Goal: Task Accomplishment & Management: Manage account settings

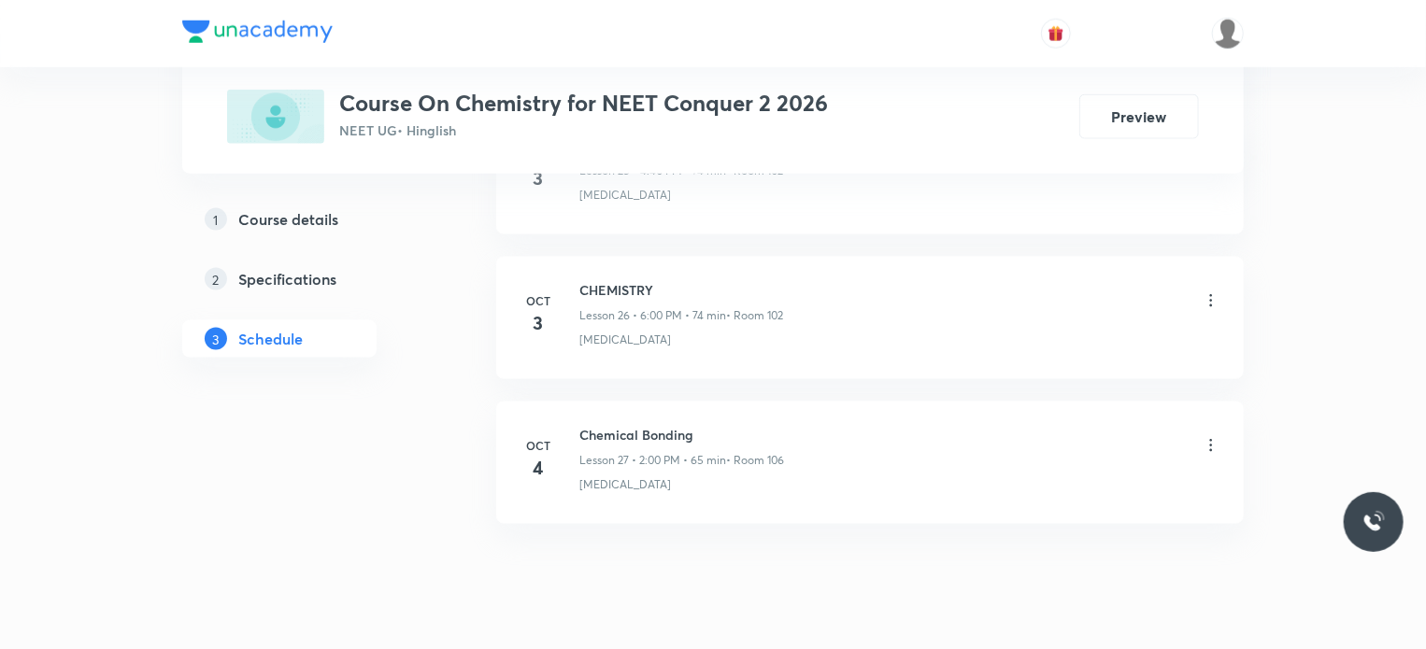
scroll to position [4747, 0]
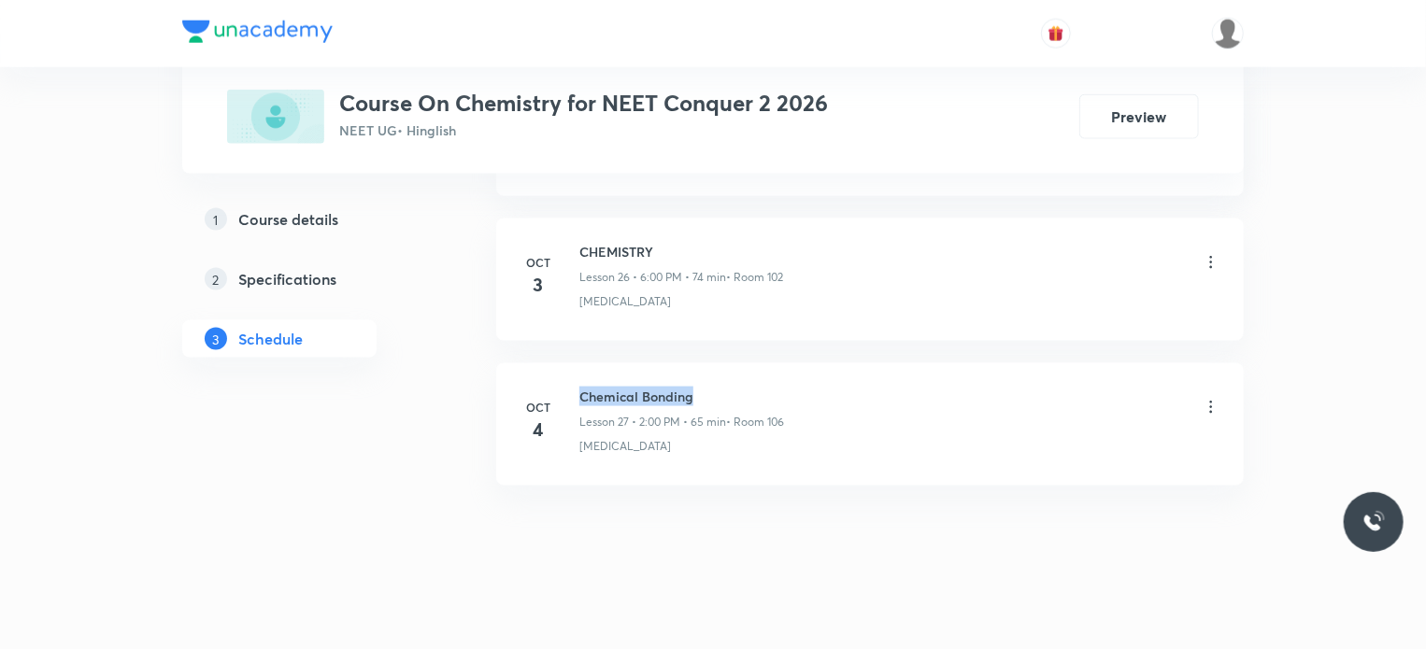
drag, startPoint x: 579, startPoint y: 384, endPoint x: 705, endPoint y: 377, distance: 126.3
click at [705, 387] on h6 "Chemical Bonding" at bounding box center [681, 397] width 205 height 20
copy h6 "Chemical Bonding"
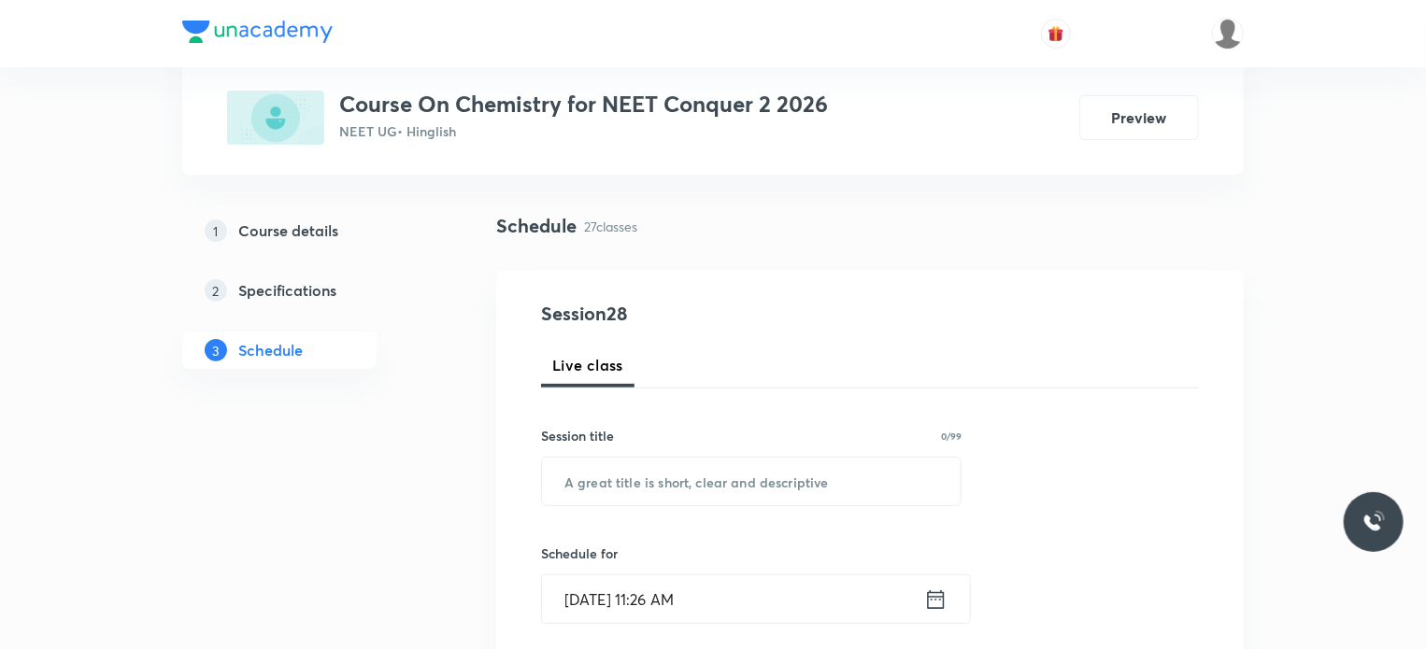
scroll to position [336, 0]
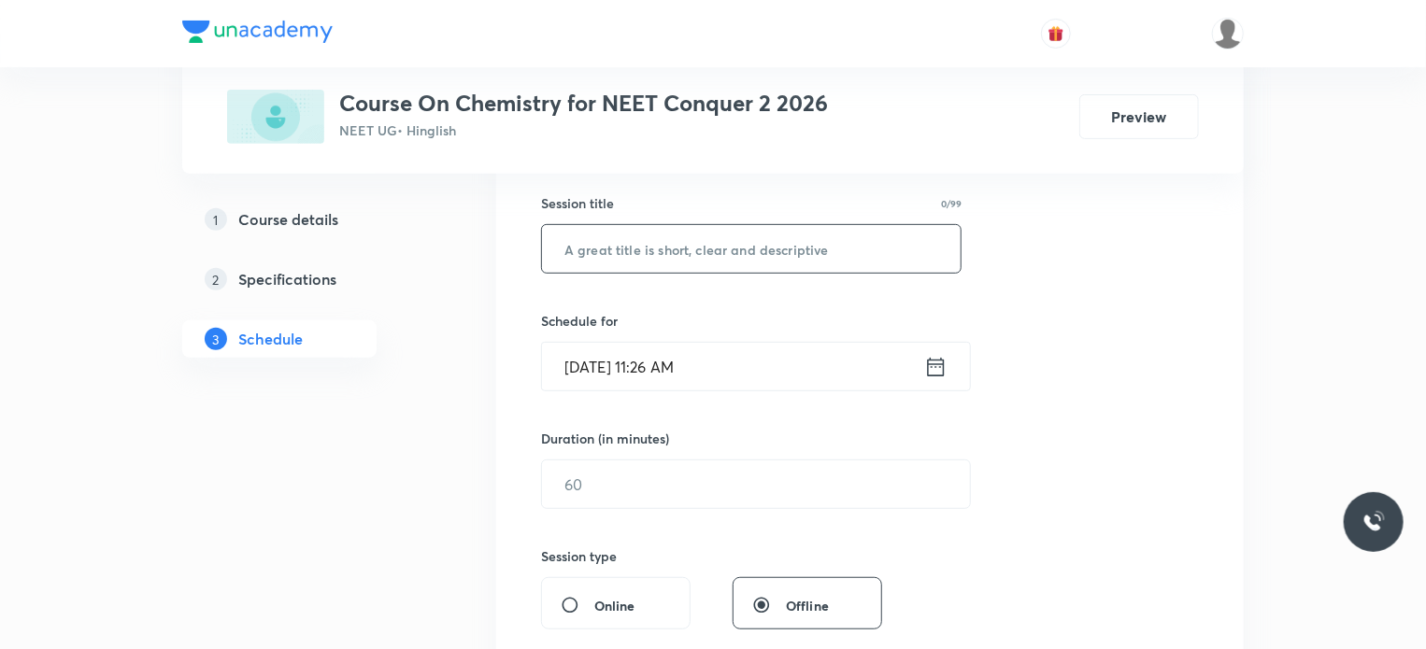
click at [600, 252] on input "text" at bounding box center [751, 249] width 419 height 48
paste input "Chemical Bonding"
type input "Chemical Bonding"
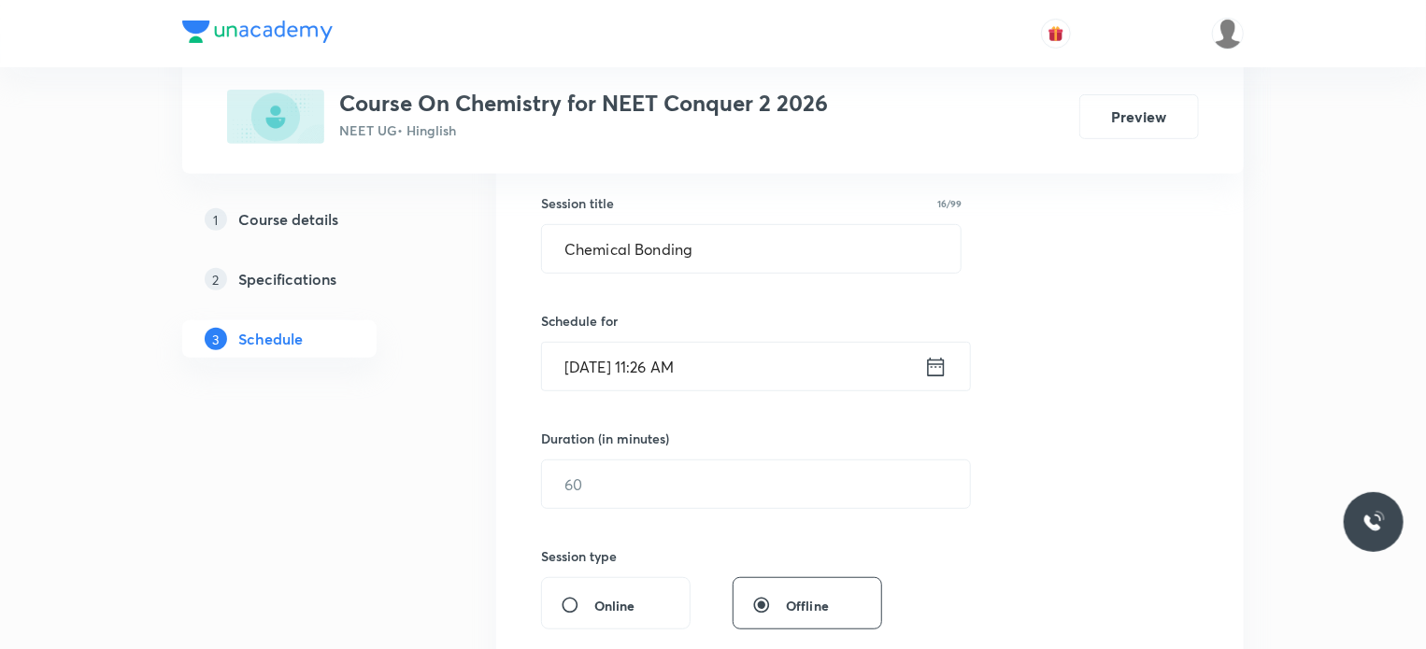
click at [613, 303] on div "Session 28 Live class Session title 16/99 Chemical Bonding ​ Schedule for Oct 5…" at bounding box center [870, 505] width 658 height 877
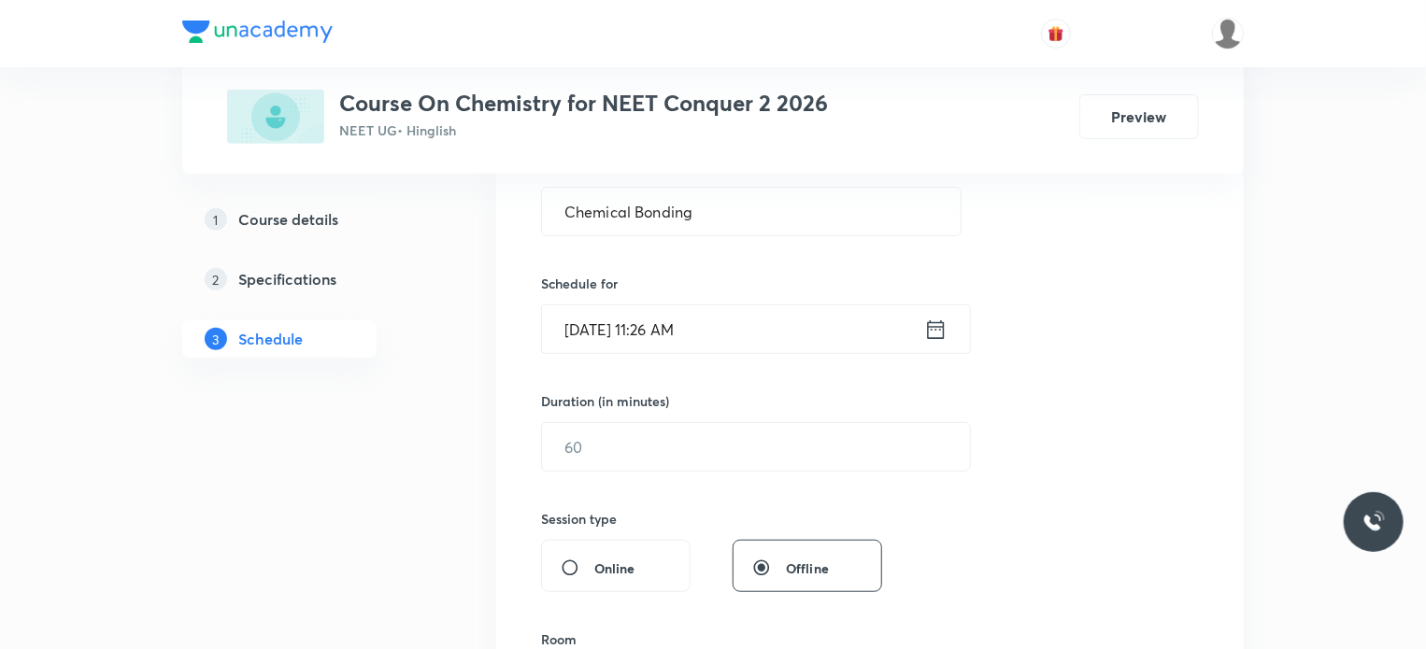
scroll to position [411, 0]
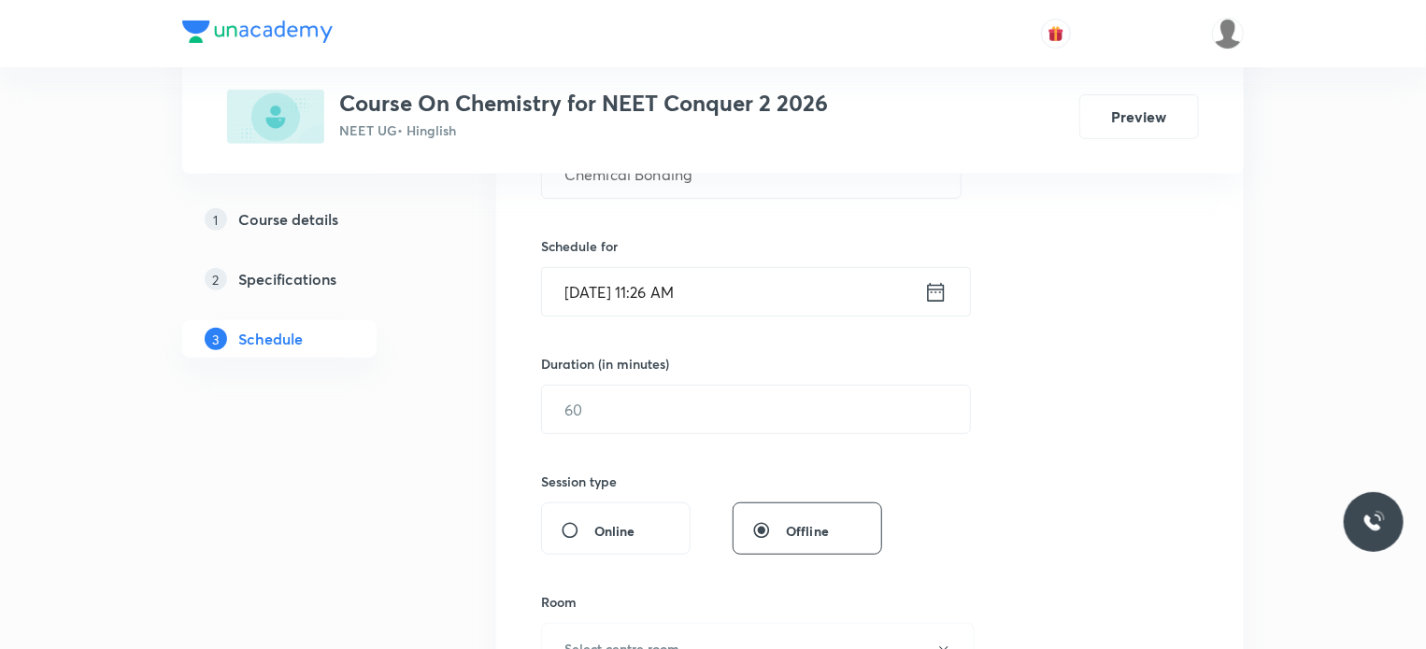
click at [660, 287] on input "Oct 5, 2025, 11:26 AM" at bounding box center [733, 292] width 382 height 48
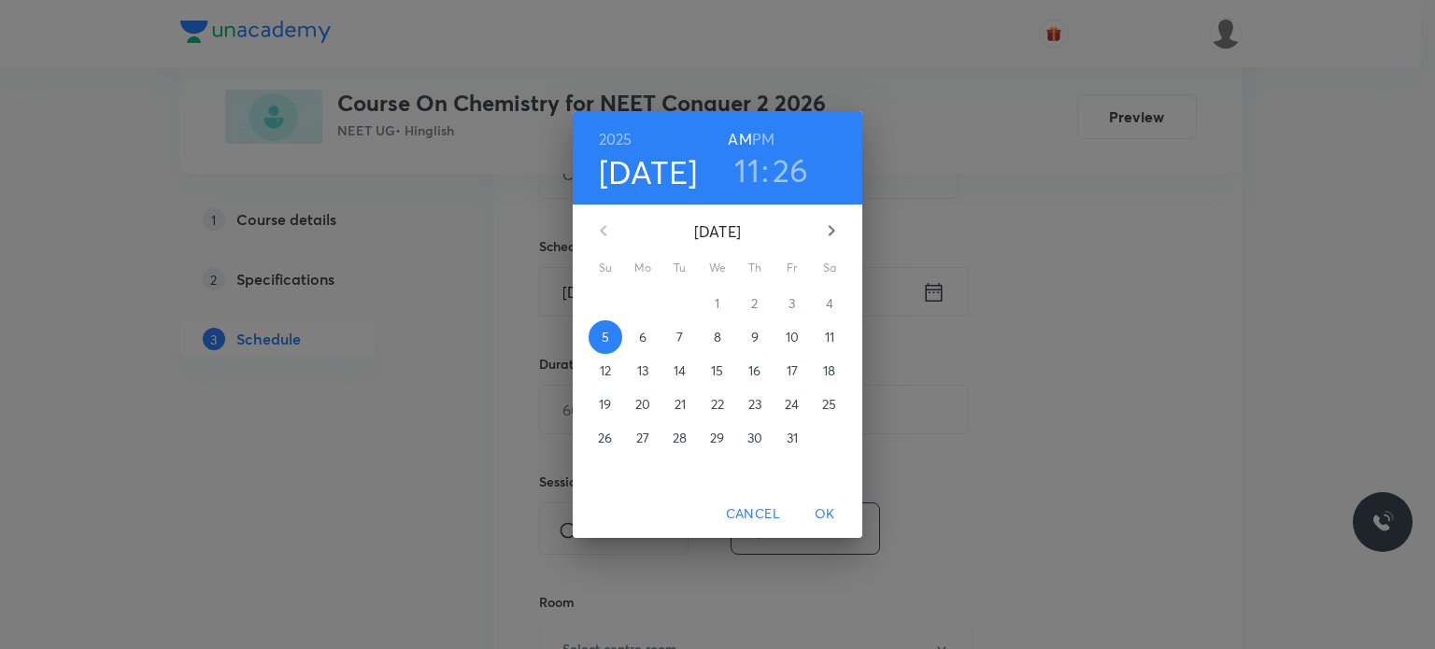
click at [789, 171] on h3 "26" at bounding box center [791, 169] width 36 height 39
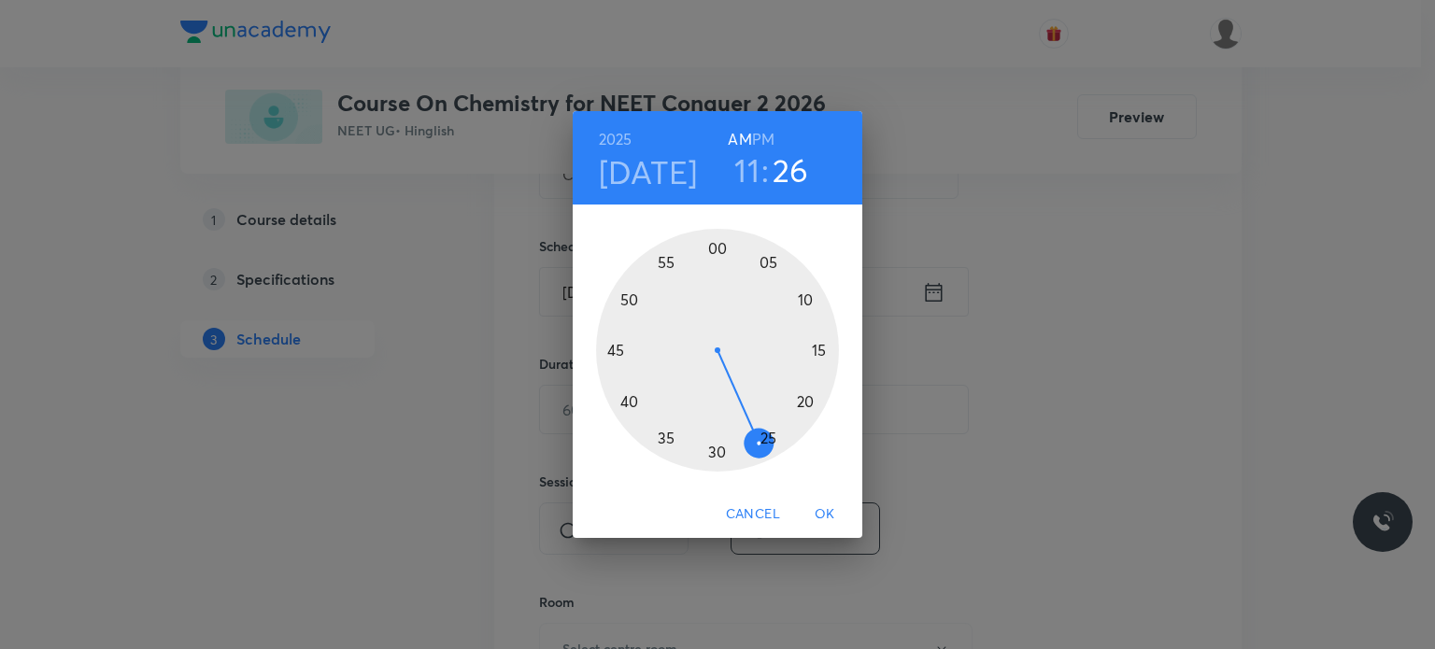
click at [714, 453] on div at bounding box center [717, 350] width 243 height 243
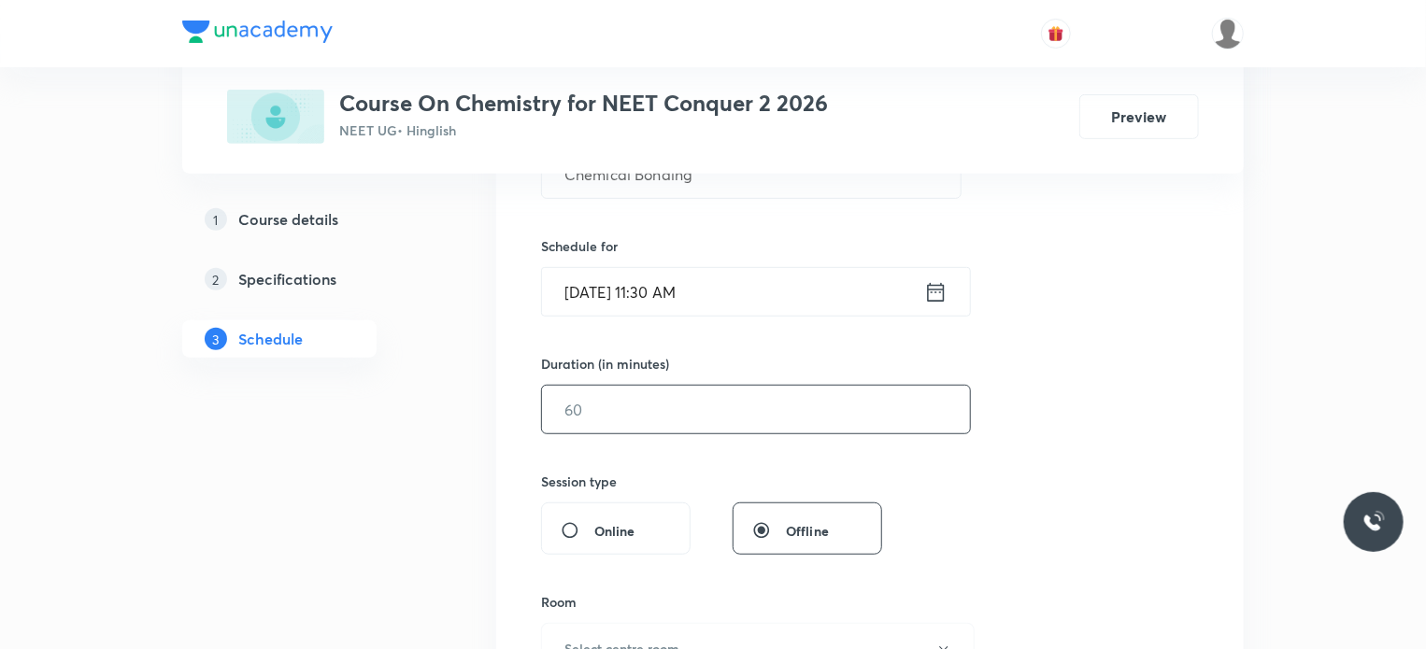
click at [635, 404] on input "text" at bounding box center [756, 410] width 428 height 48
type input "80"
click at [687, 459] on div "Session 28 Live class Session title 16/99 Chemical Bonding ​ Schedule for Oct 5…" at bounding box center [870, 431] width 658 height 877
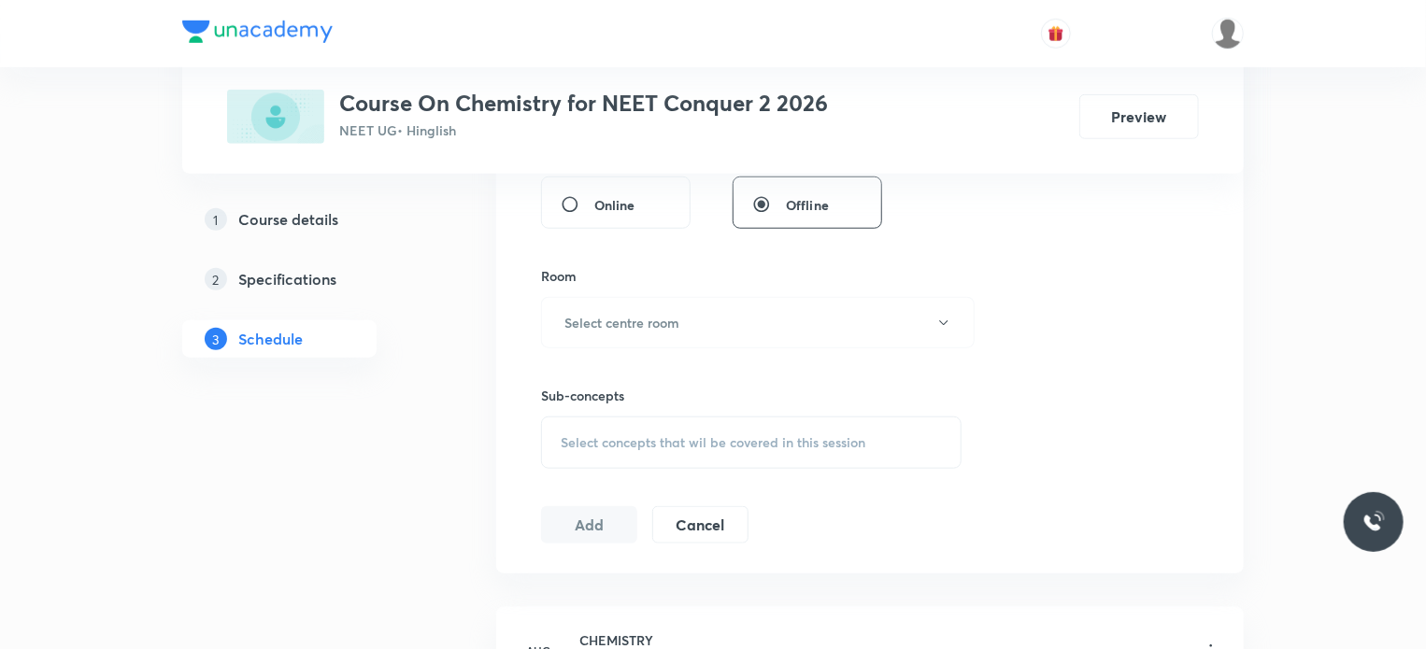
scroll to position [748, 0]
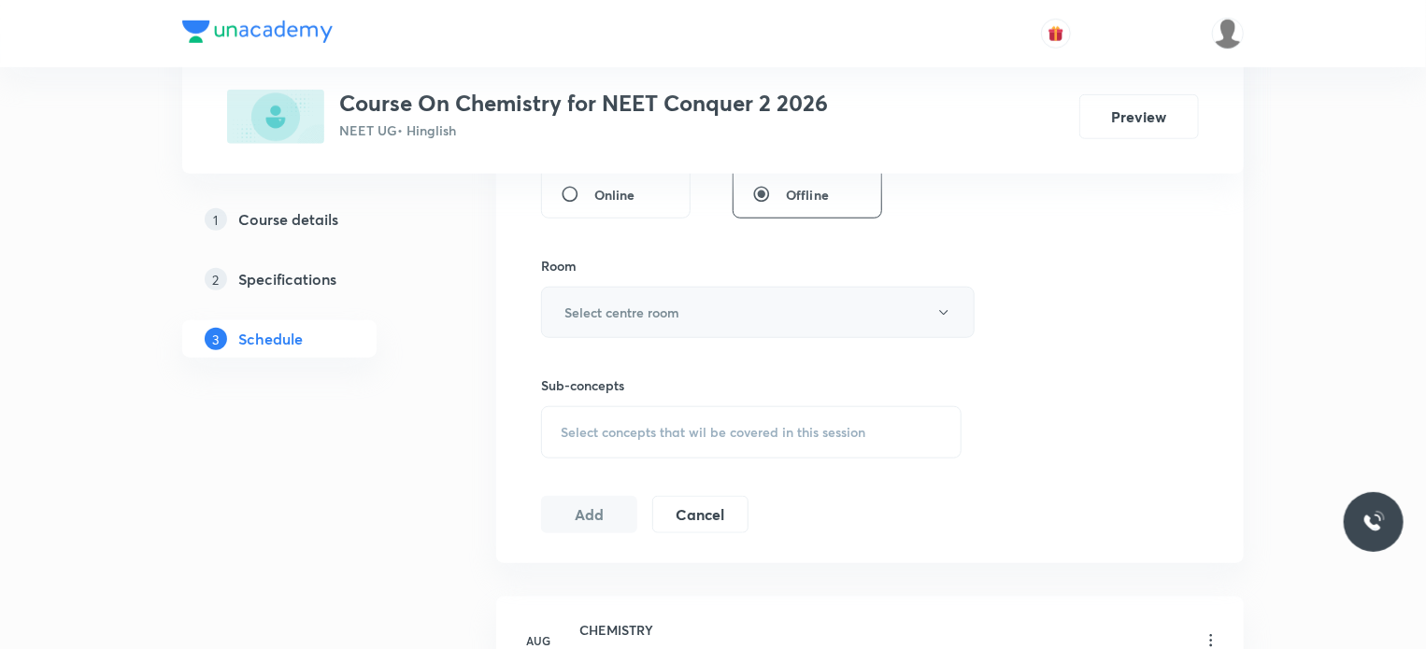
click at [677, 309] on h6 "Select centre room" at bounding box center [621, 313] width 115 height 20
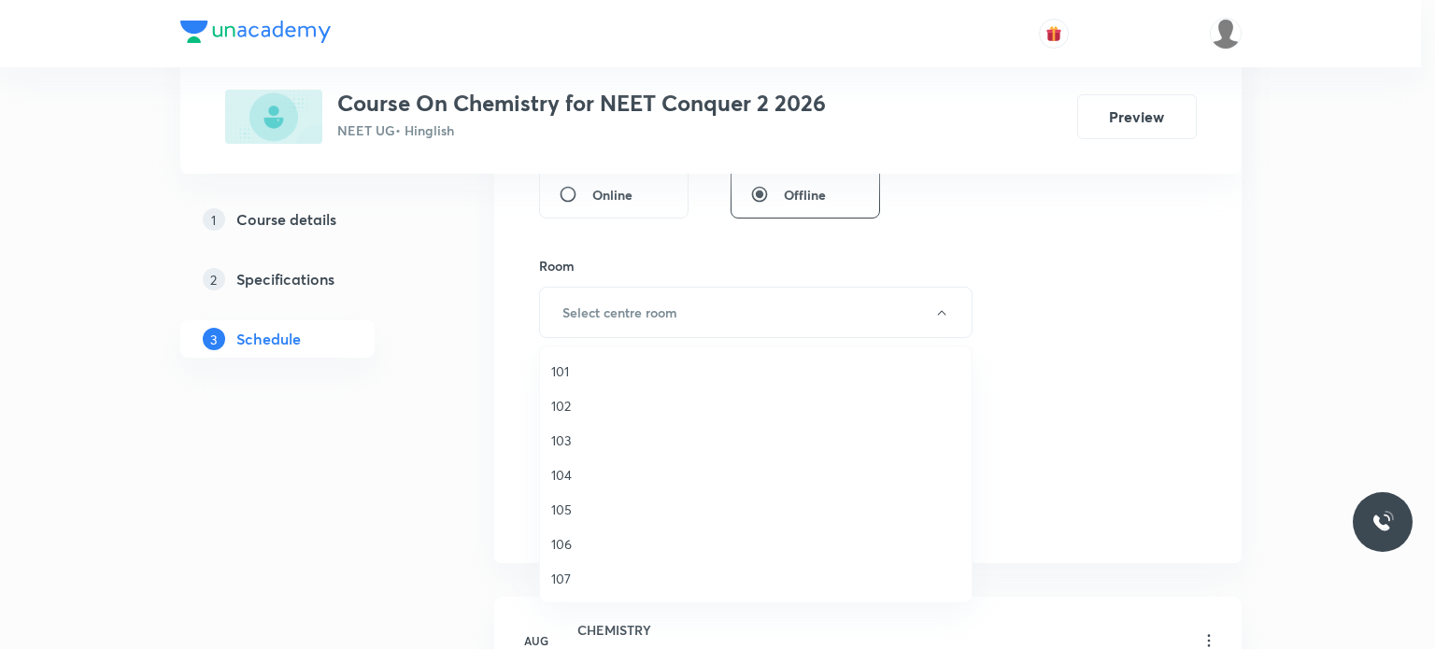
click at [561, 406] on span "102" at bounding box center [755, 406] width 409 height 20
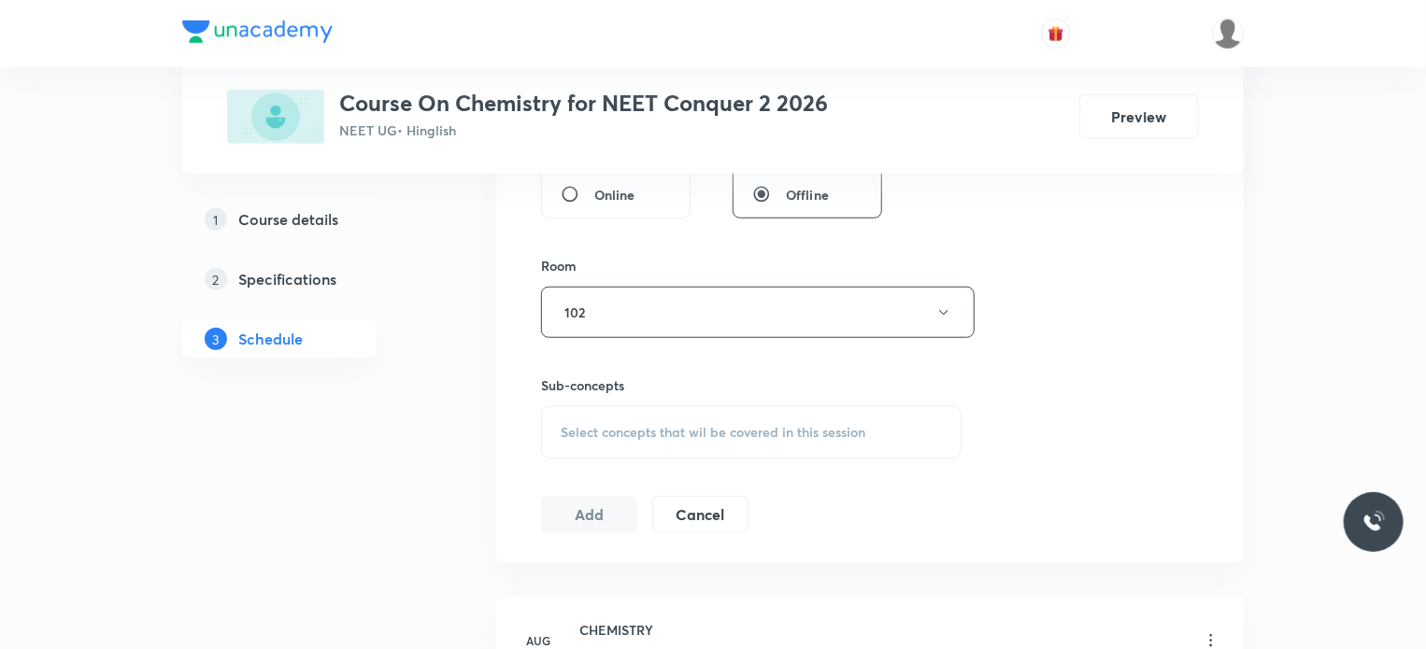
click at [609, 432] on span "Select concepts that wil be covered in this session" at bounding box center [713, 432] width 305 height 15
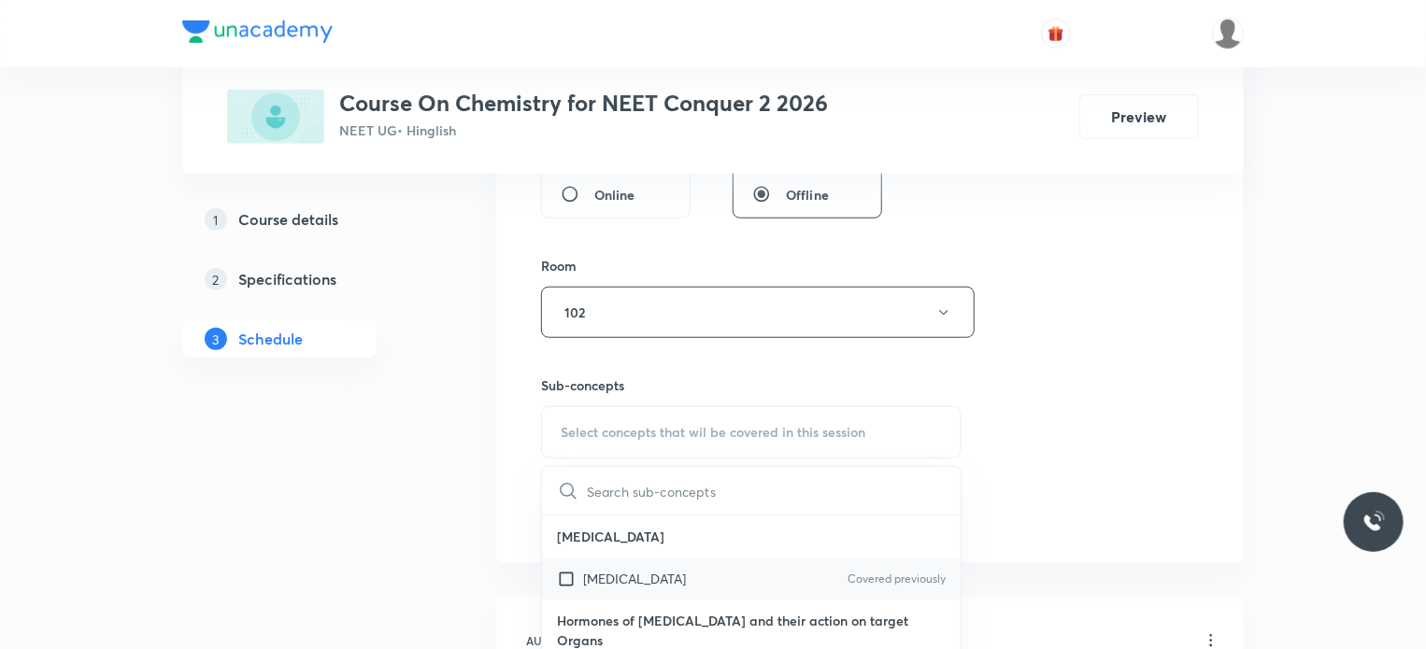
click at [586, 578] on p "Pituitary Gland" at bounding box center [634, 579] width 103 height 20
checkbox input "true"
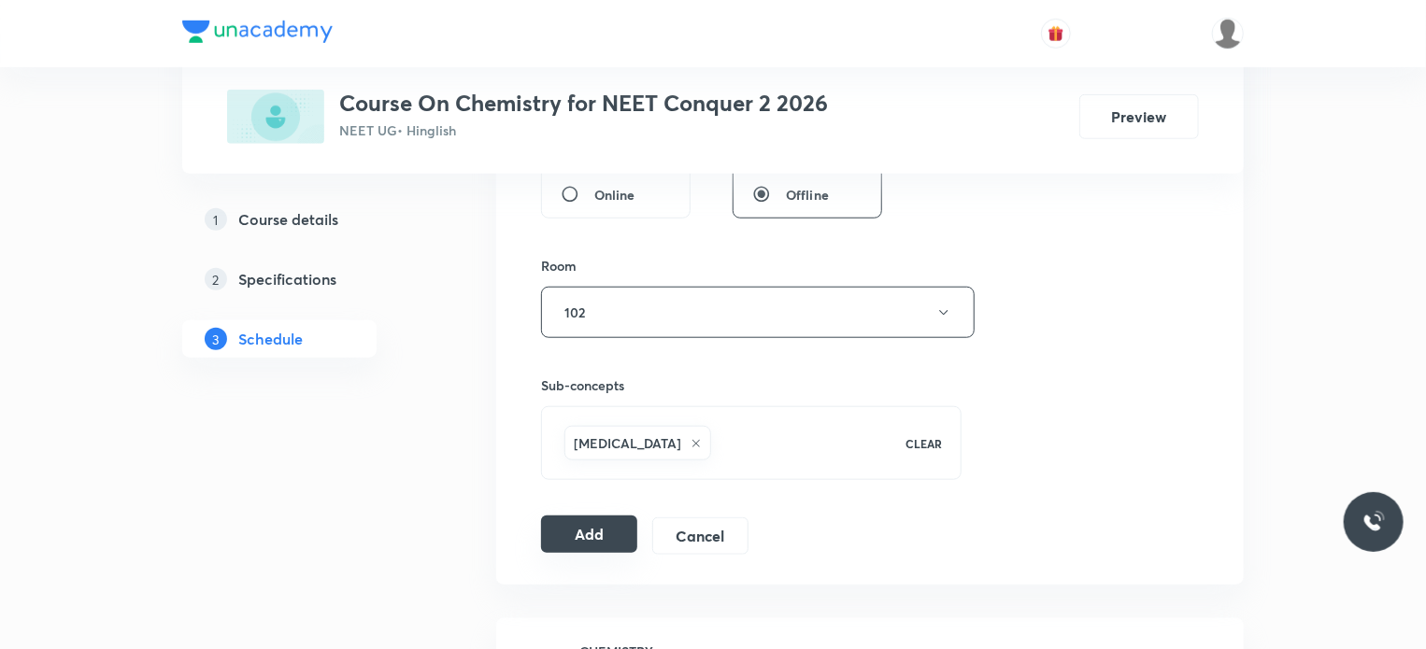
click at [587, 532] on button "Add" at bounding box center [589, 534] width 96 height 37
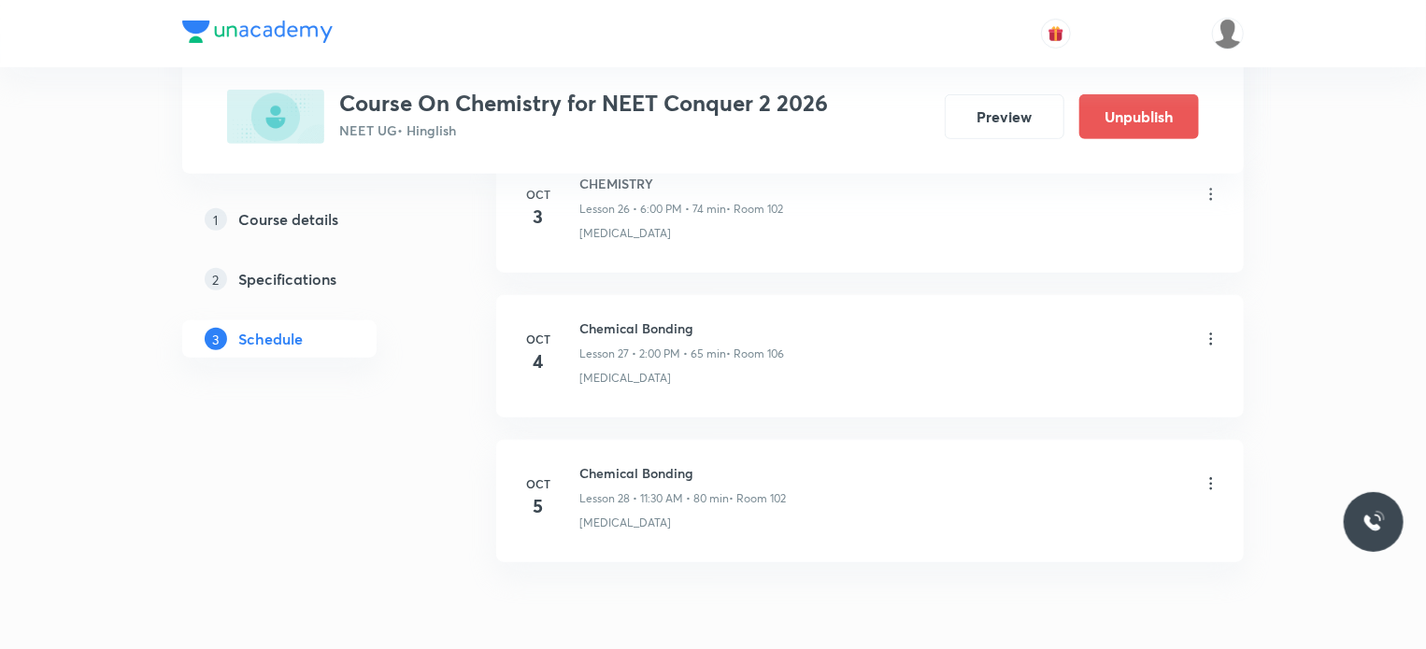
scroll to position [4034, 0]
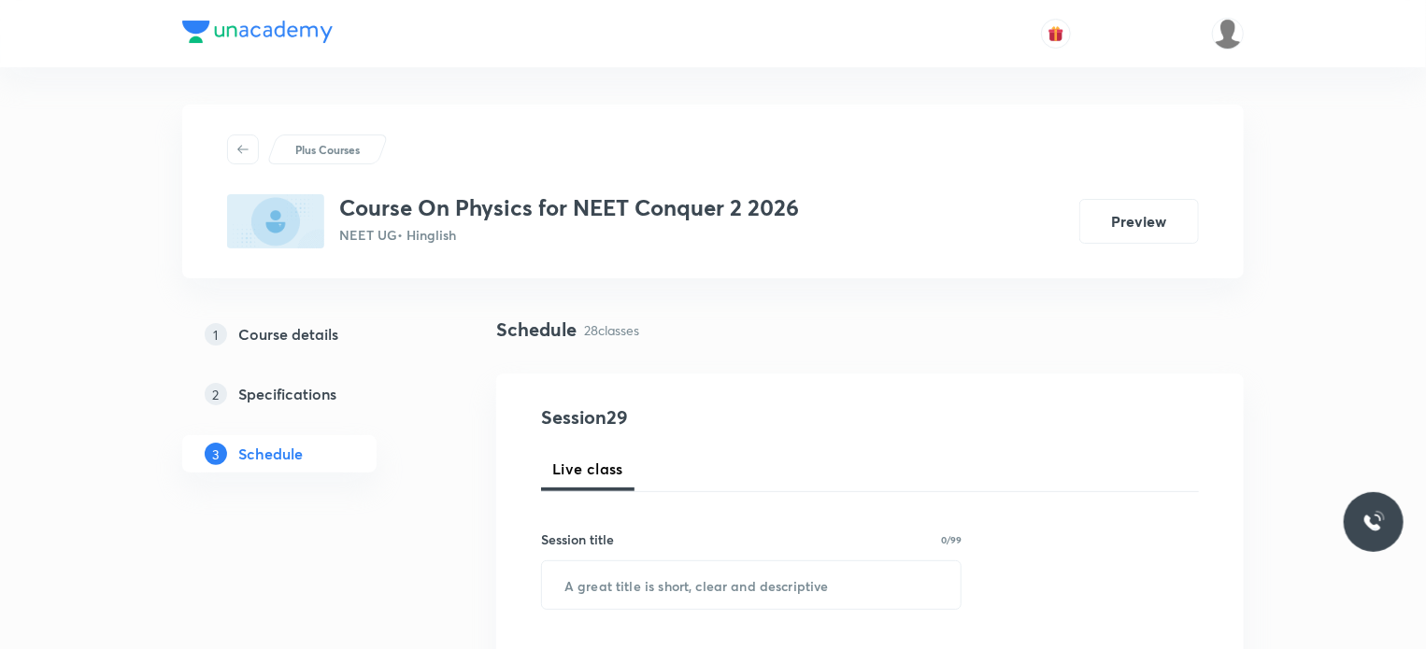
click at [396, 479] on div "1 Course details 2 Specifications 3 Schedule" at bounding box center [309, 405] width 254 height 179
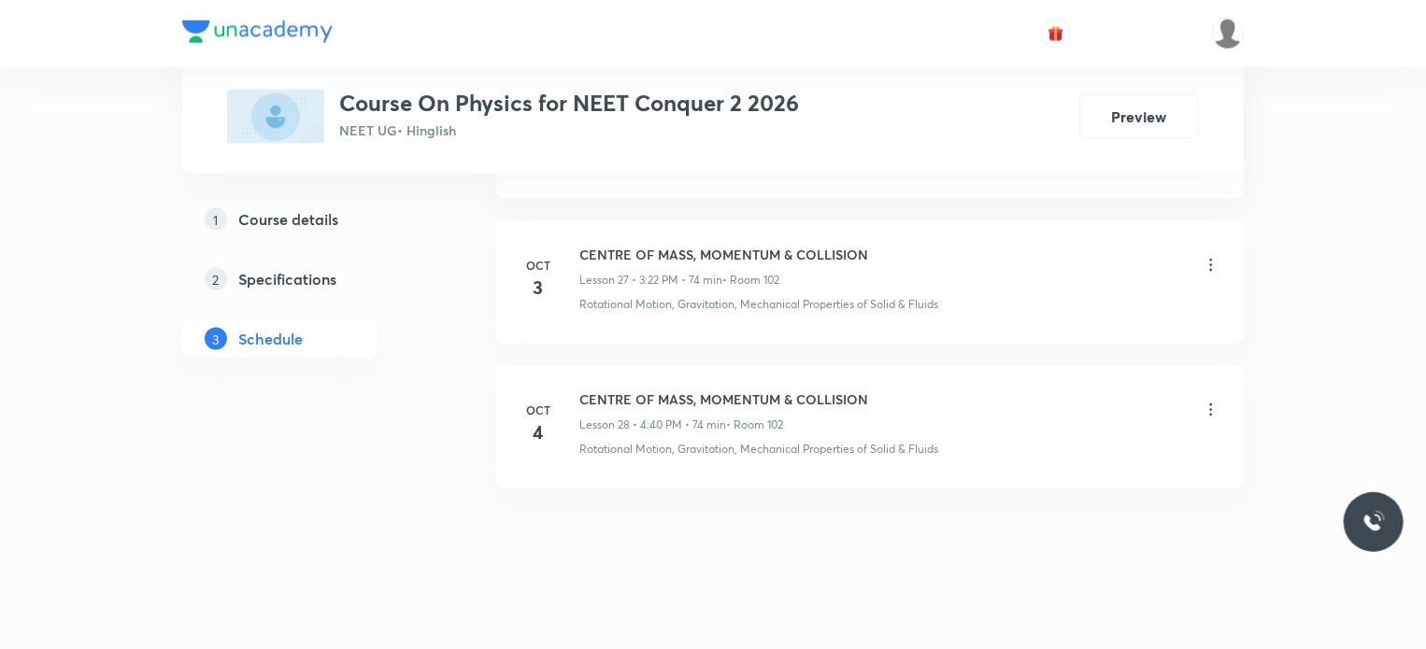
scroll to position [4892, 0]
drag, startPoint x: 579, startPoint y: 380, endPoint x: 971, endPoint y: 363, distance: 391.9
click at [971, 363] on li "Oct 4 CENTRE OF MASS, MOMENTUM & COLLISION Lesson 28 • 4:40 PM • 74 min • Room …" at bounding box center [870, 424] width 748 height 122
copy h6 "CENTRE OF MASS, MOMENTUM & COLLISION"
click at [971, 363] on li "Oct 4 CENTRE OF MASS, MOMENTUM & COLLISION Lesson 28 • 4:40 PM • 74 min • Room …" at bounding box center [870, 424] width 748 height 122
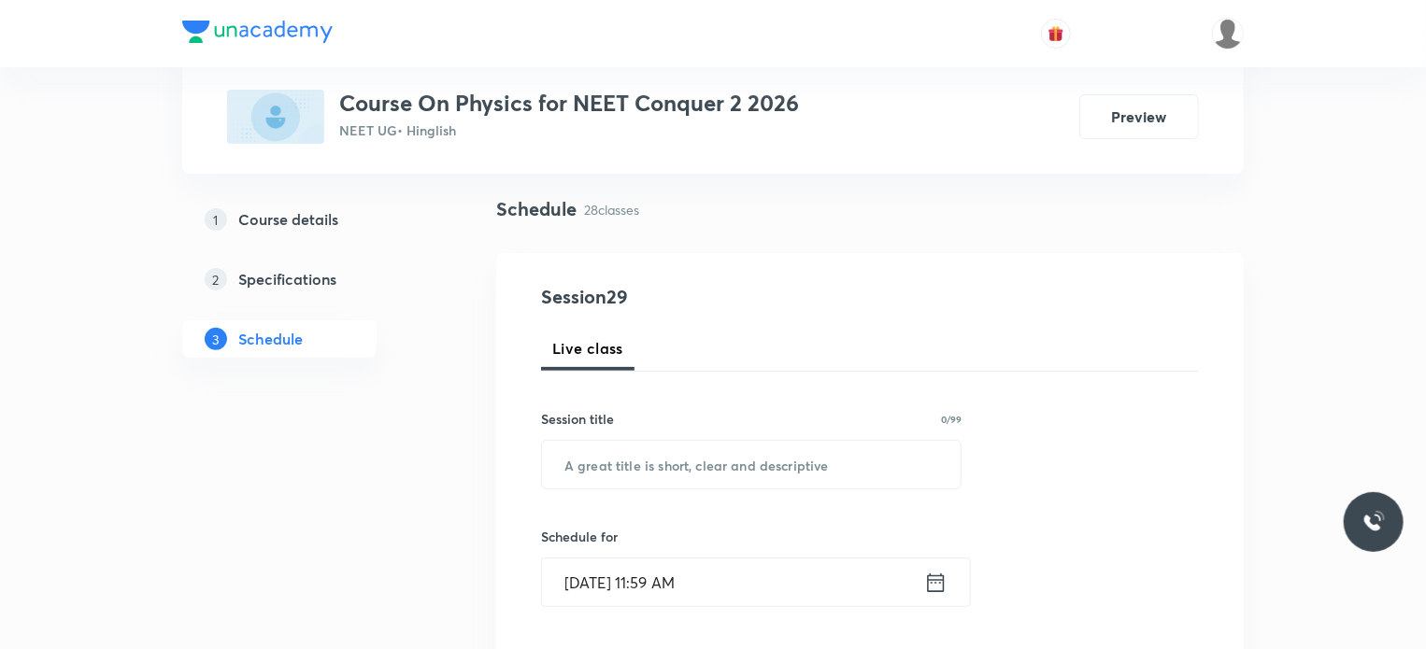
scroll to position [299, 0]
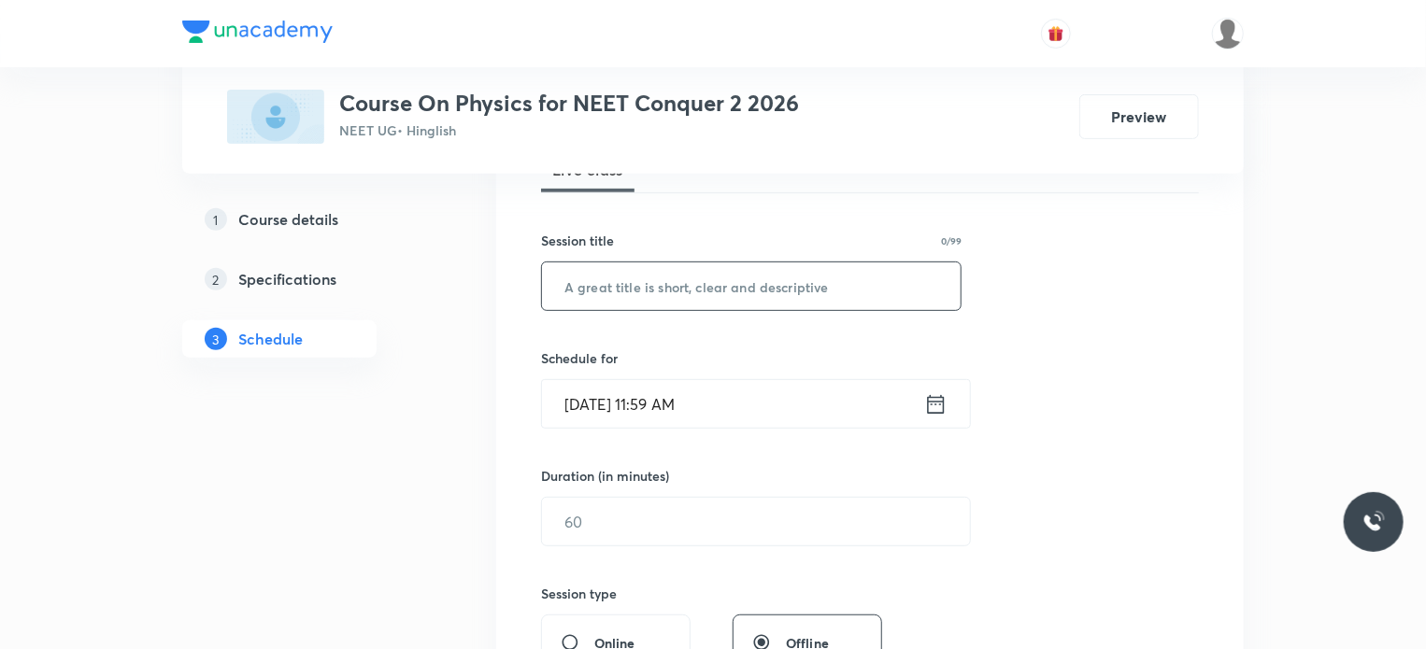
click at [792, 283] on input "text" at bounding box center [751, 287] width 419 height 48
paste input "CENTRE OF MASS, MOMENTUM & COLLISION"
type input "CENTRE OF MASS, MOMENTUM & COLLISION"
click at [662, 405] on input "Oct 5, 2025, 11:59 AM" at bounding box center [733, 404] width 382 height 48
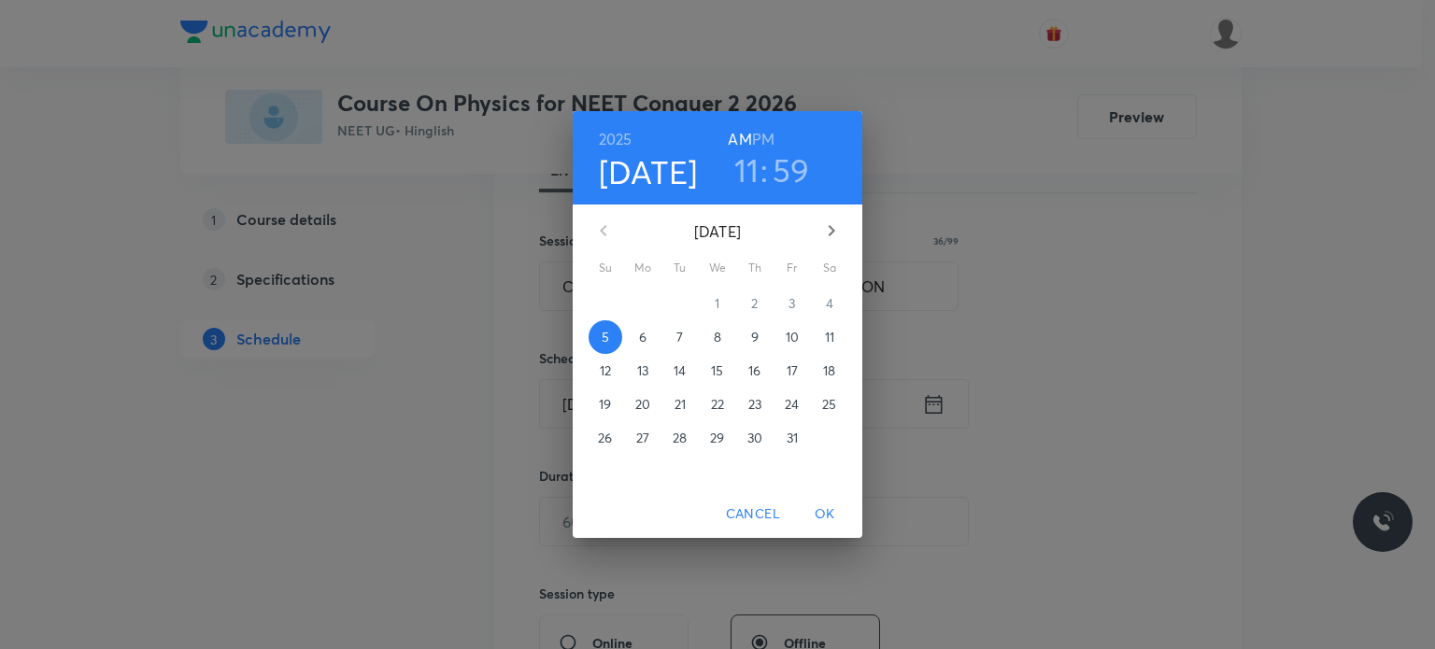
click at [762, 137] on h6 "PM" at bounding box center [763, 139] width 22 height 26
click at [736, 178] on h3 "11" at bounding box center [746, 169] width 25 height 39
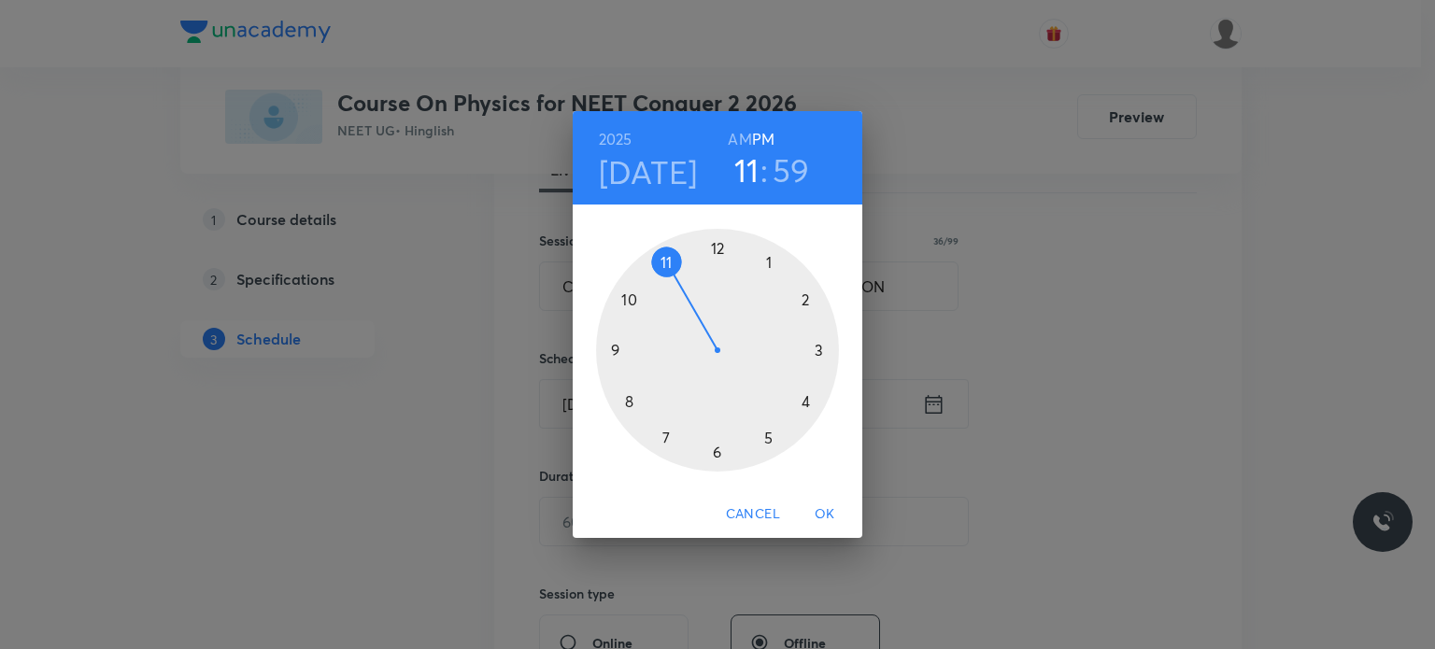
click at [766, 264] on div at bounding box center [717, 350] width 243 height 243
click at [718, 253] on div at bounding box center [717, 350] width 243 height 243
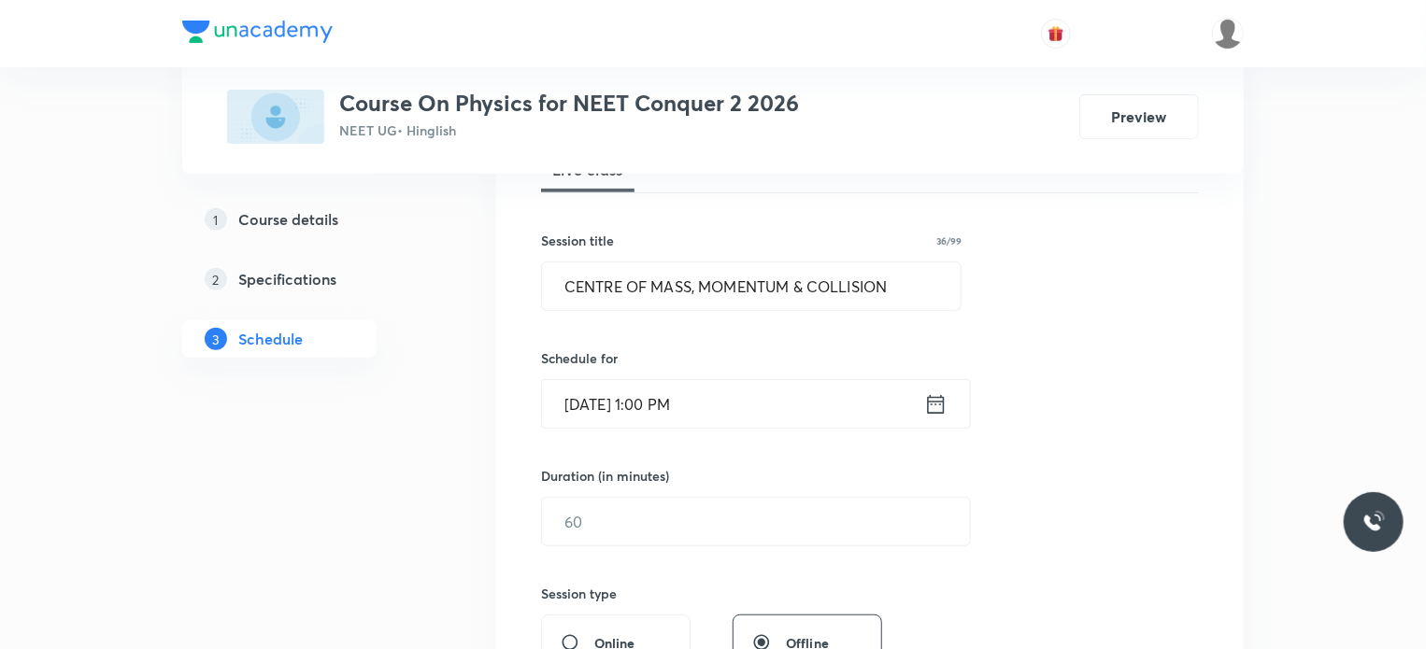
click at [723, 402] on input "Oct 5, 2025, 1:00 PM" at bounding box center [733, 404] width 382 height 48
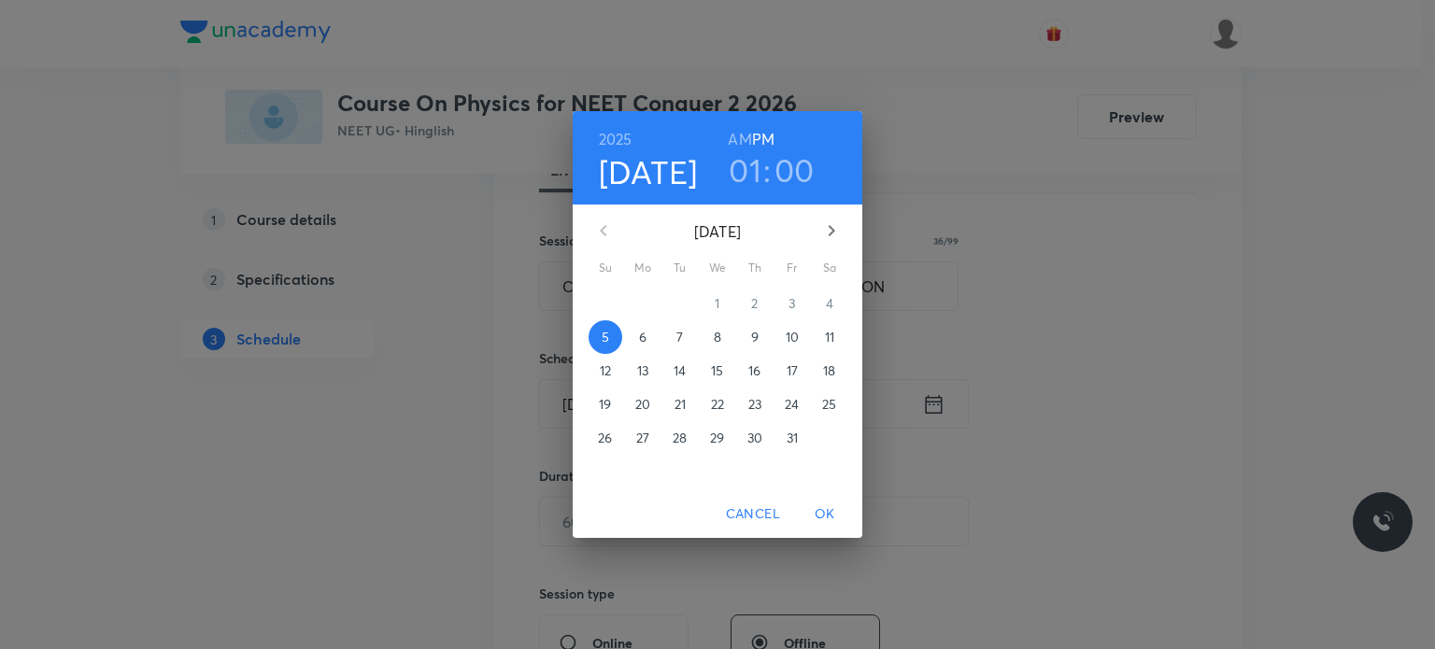
click at [552, 524] on div "2025 Oct 5 01 : 00 AM PM October 2025 Su Mo Tu We Th Fr Sa 28 29 30 1 2 3 4 5 6…" at bounding box center [717, 324] width 1435 height 649
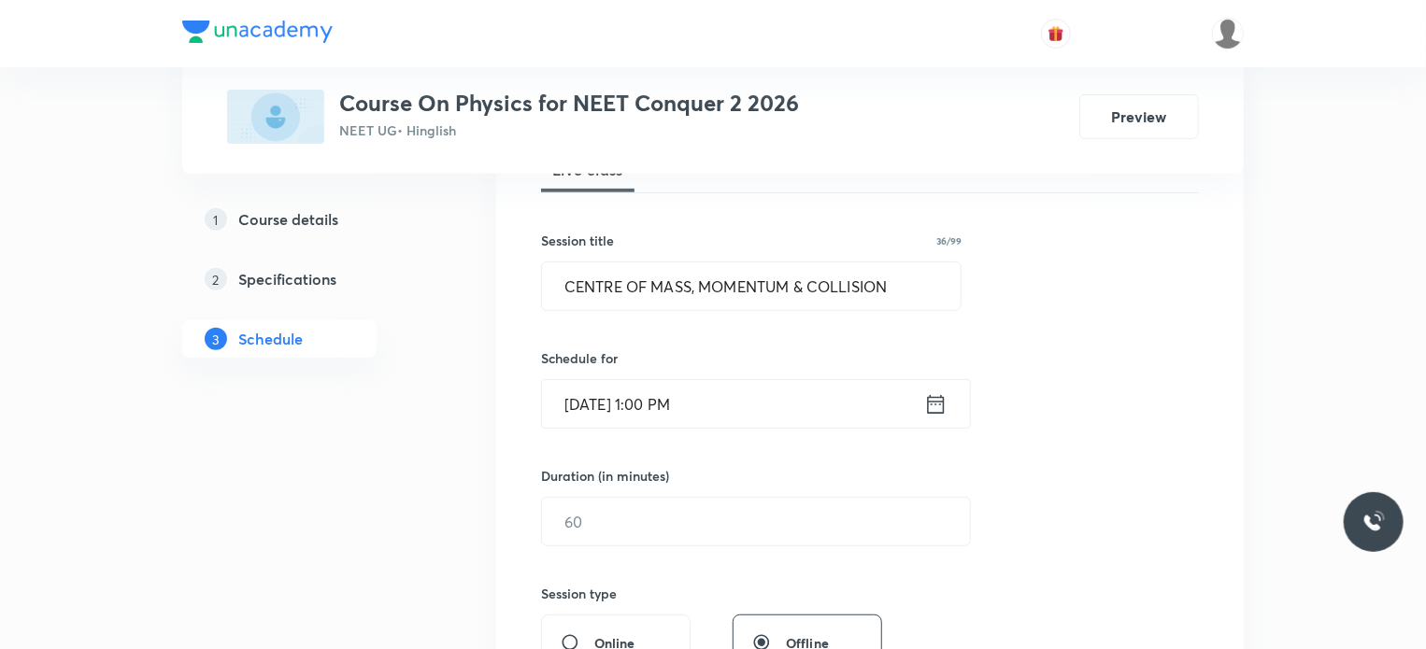
type input "Oct 5, 2025, 1:00 PM"
click at [552, 524] on input "text" at bounding box center [756, 522] width 428 height 48
type input "80"
click at [752, 466] on div "Duration (in minutes)" at bounding box center [711, 476] width 341 height 20
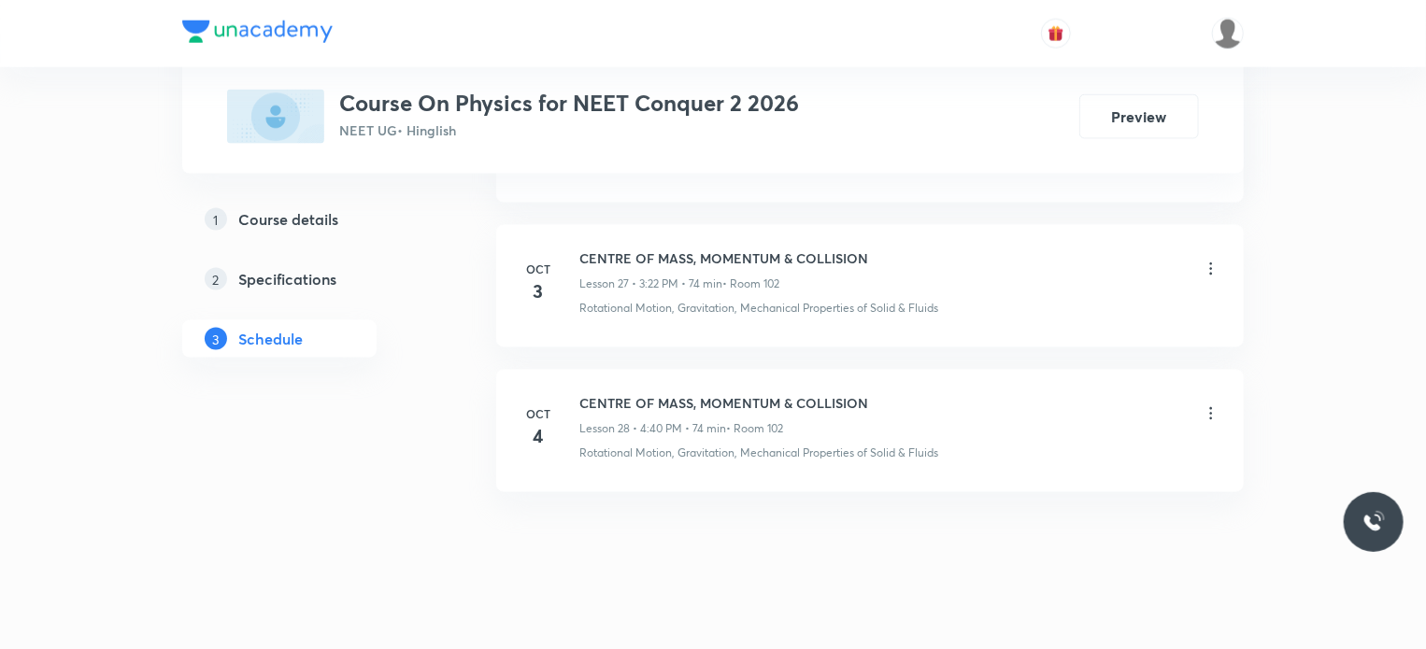
scroll to position [4892, 0]
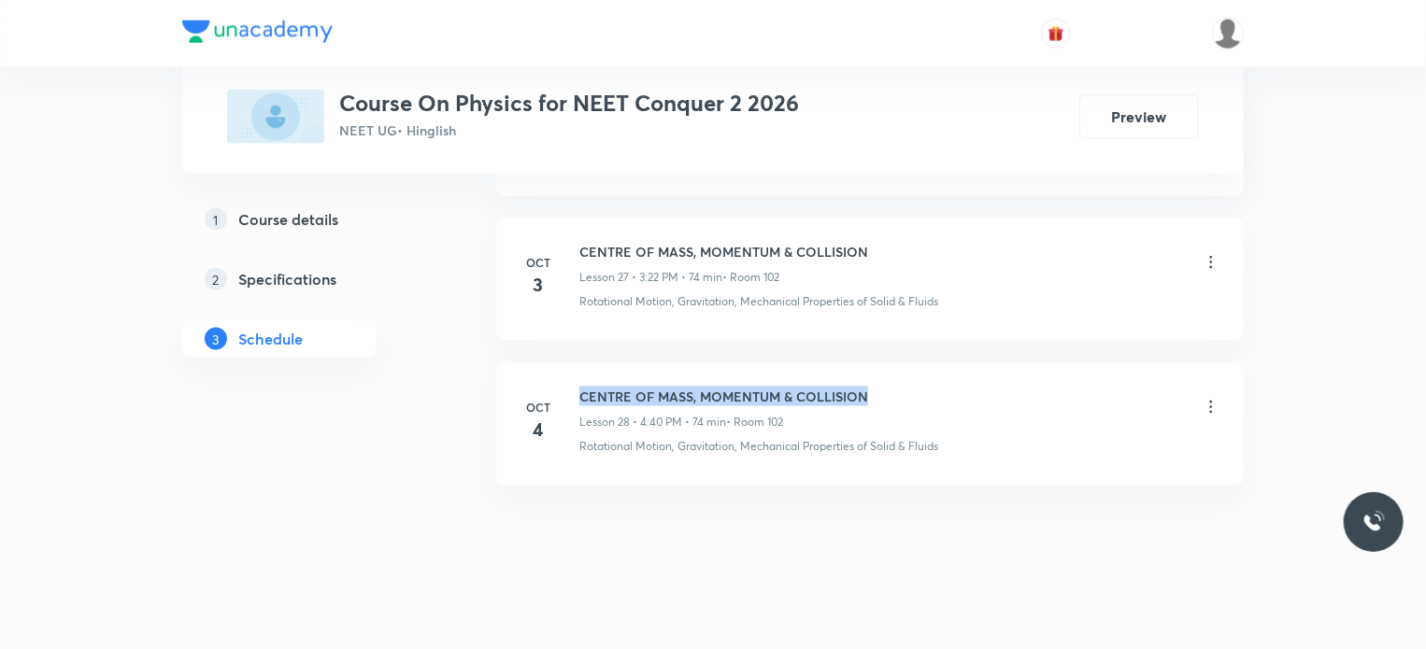
drag, startPoint x: 579, startPoint y: 386, endPoint x: 924, endPoint y: 386, distance: 344.8
click at [924, 387] on div "CENTRE OF MASS, MOMENTUM & COLLISION Lesson 28 • 4:40 PM • 74 min • Room 102" at bounding box center [899, 409] width 641 height 44
copy h6 "CENTRE OF MASS, MOMENTUM & COLLISION"
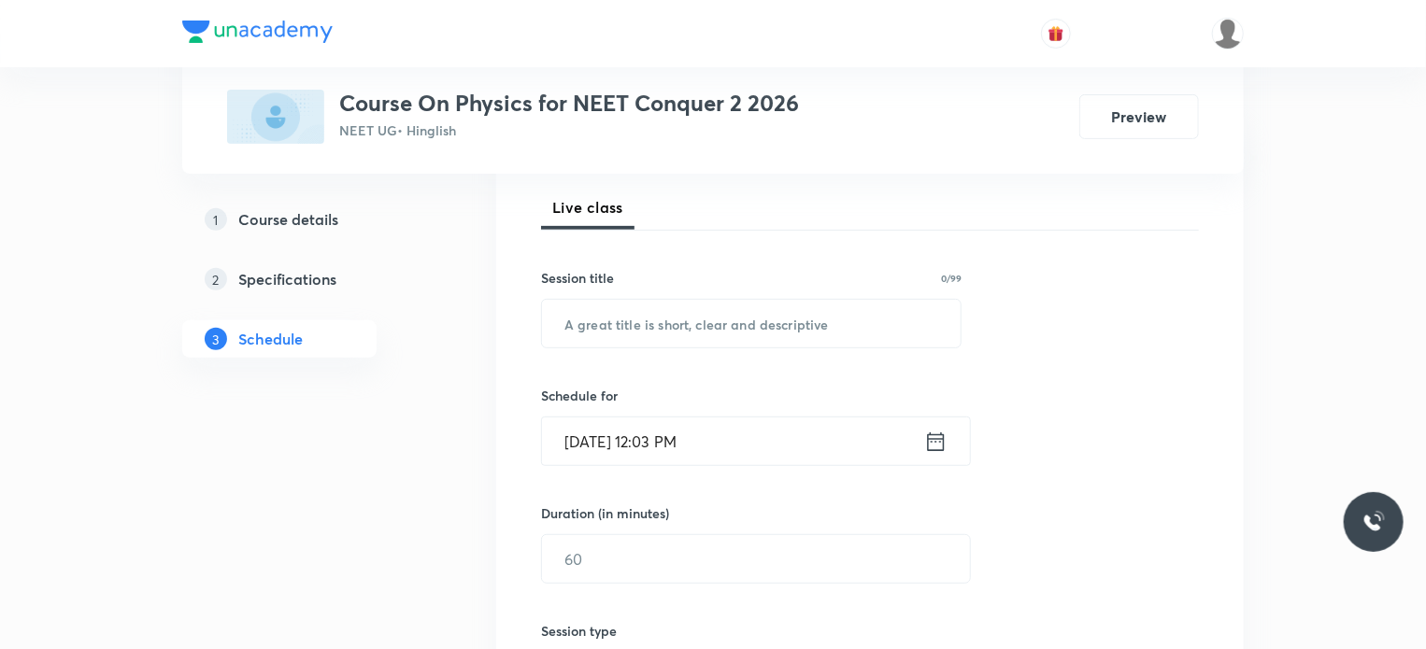
scroll to position [299, 0]
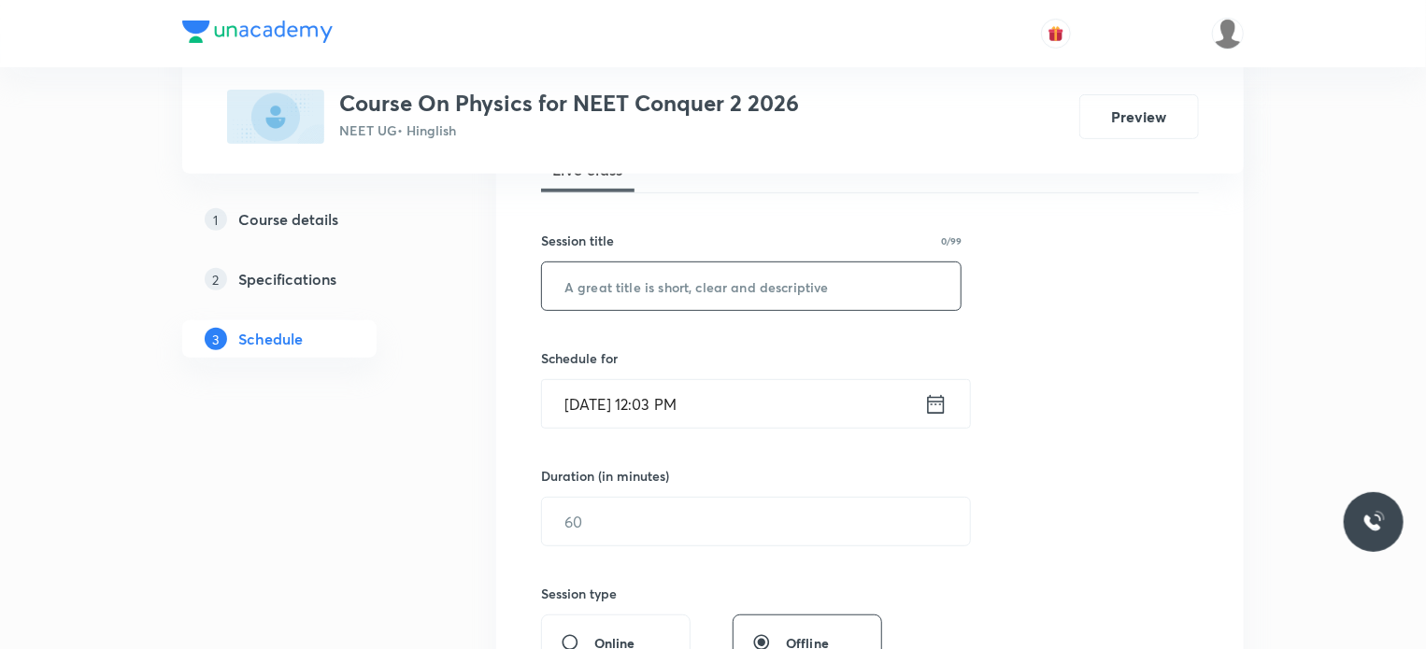
click at [770, 282] on input "text" at bounding box center [751, 287] width 419 height 48
paste input "CENTRE OF MASS, MOMENTUM & COLLISION"
type input "CENTRE OF MASS, MOMENTUM & COLLISION"
click at [1051, 319] on div "Session 29 Live class Session title 36/99 CENTRE OF MASS, MOMENTUM & COLLISION …" at bounding box center [870, 543] width 658 height 877
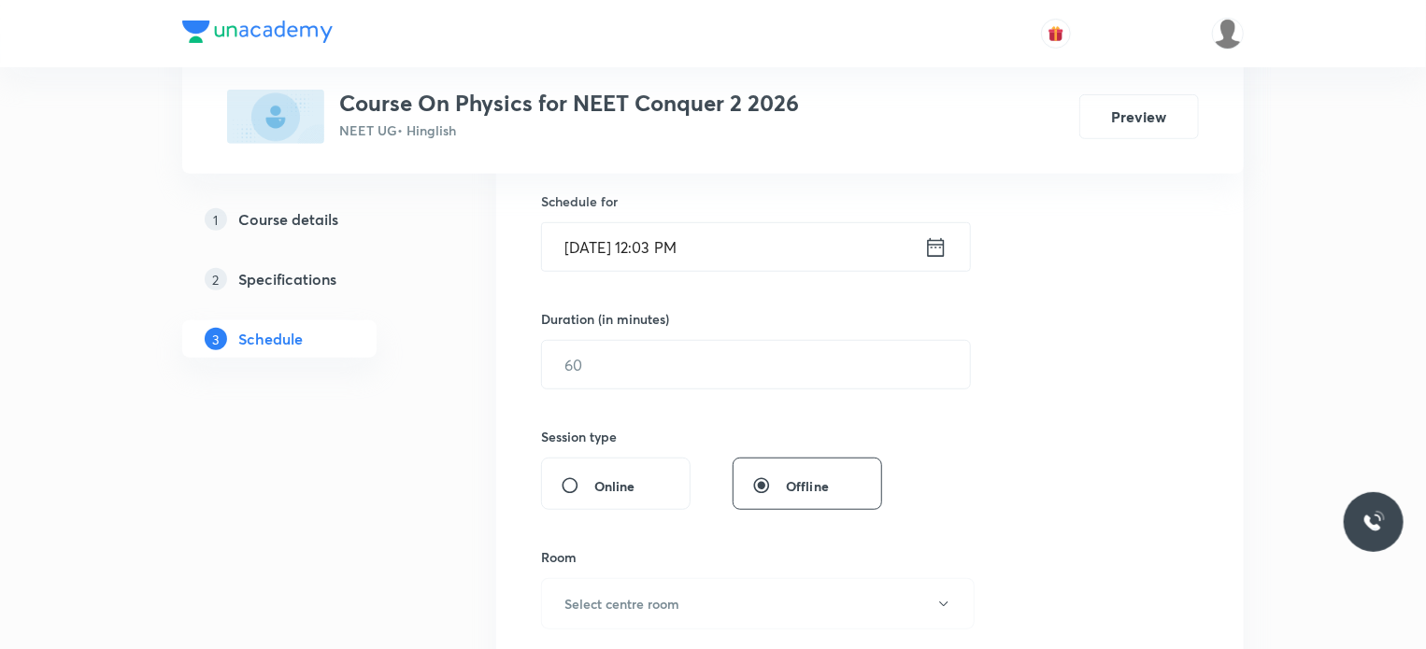
scroll to position [486, 0]
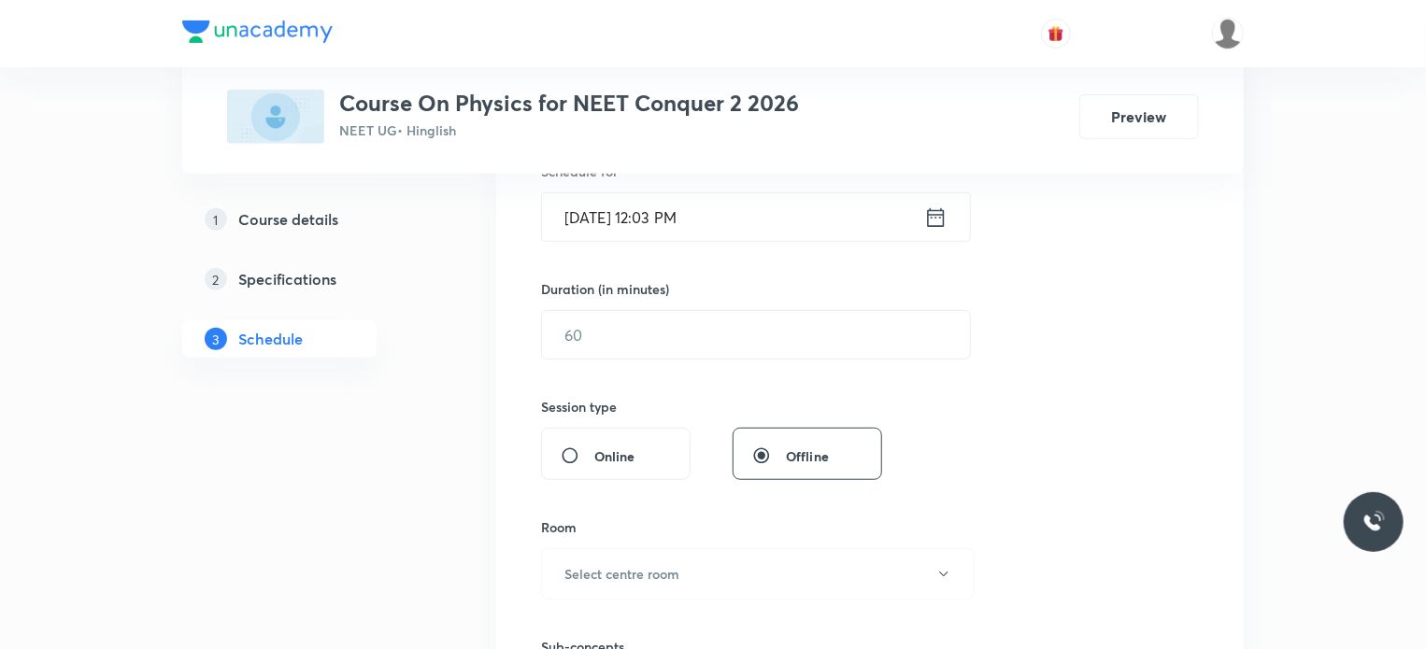
click at [659, 215] on input "Oct 5, 2025, 12:03 PM" at bounding box center [733, 217] width 382 height 48
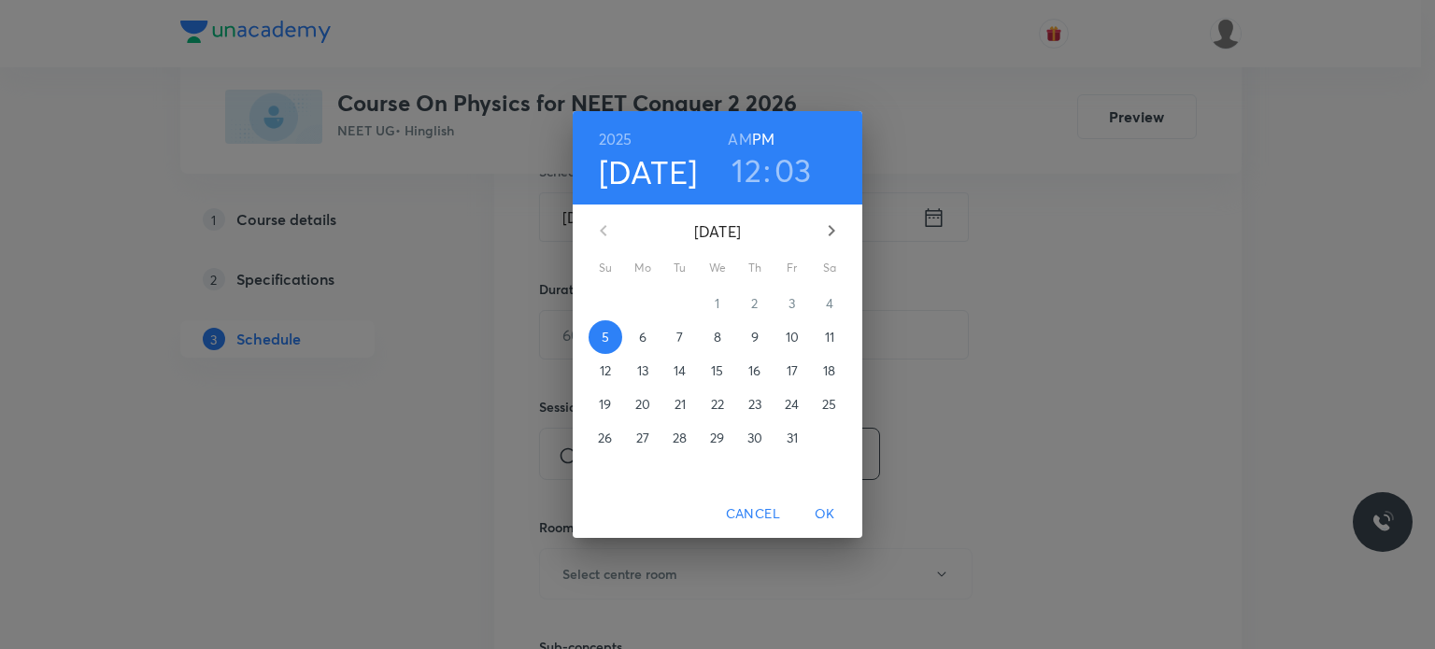
click at [745, 167] on h3 "12" at bounding box center [747, 169] width 30 height 39
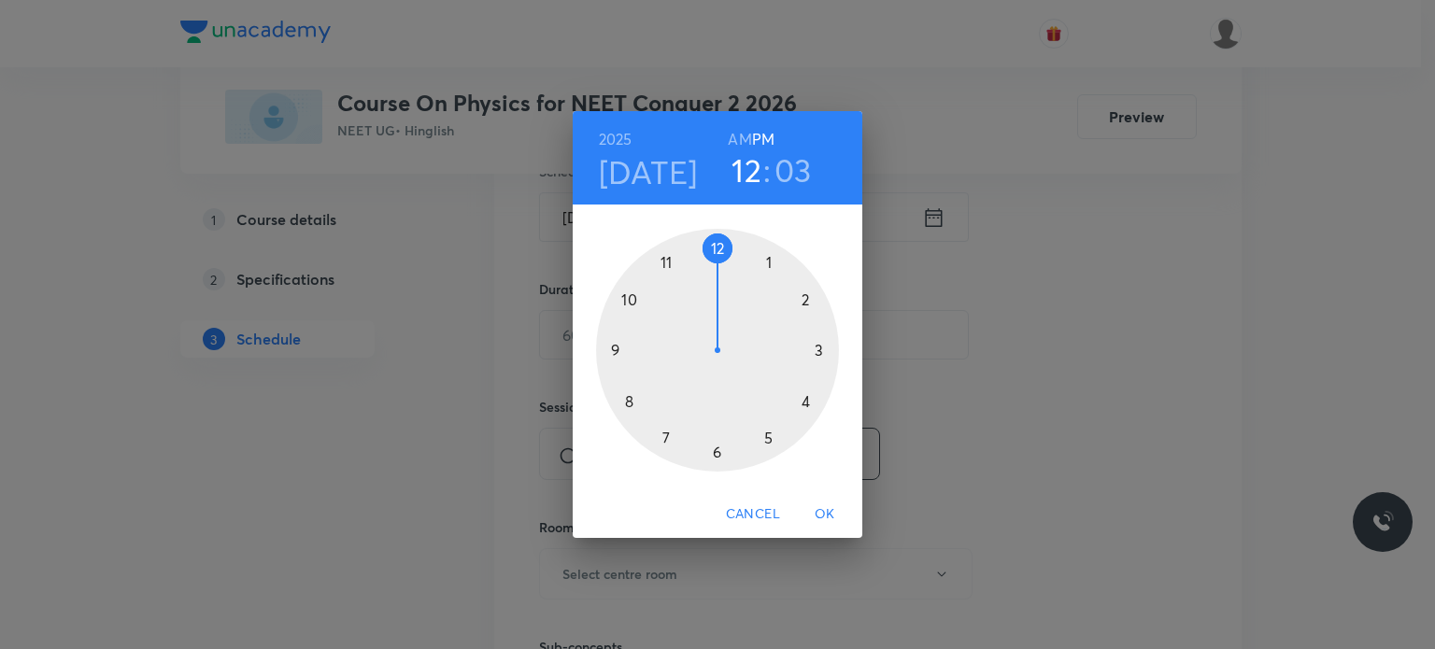
click at [769, 261] on div at bounding box center [717, 350] width 243 height 243
click at [719, 242] on div at bounding box center [717, 350] width 243 height 243
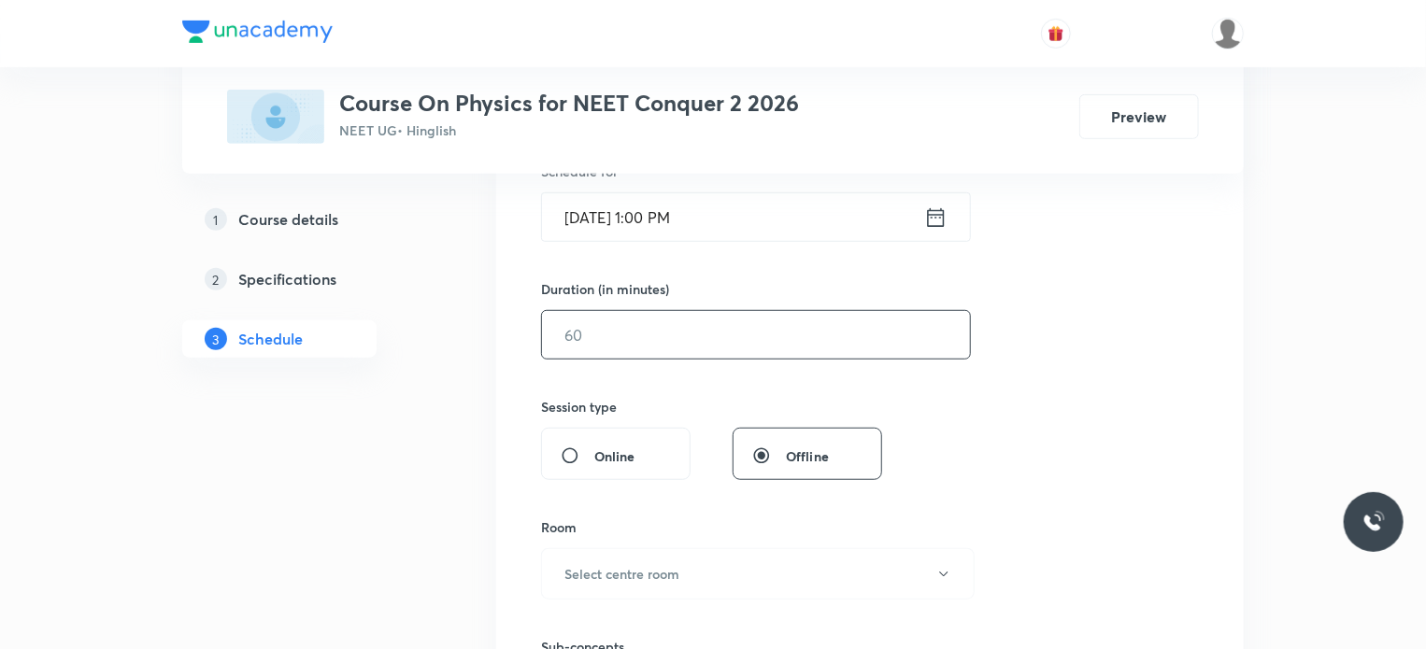
click at [718, 342] on input "text" at bounding box center [756, 335] width 428 height 48
type input "80"
click at [759, 389] on div "Session 29 Live class Session title 36/99 CENTRE OF MASS, MOMENTUM & COLLISION …" at bounding box center [870, 356] width 658 height 877
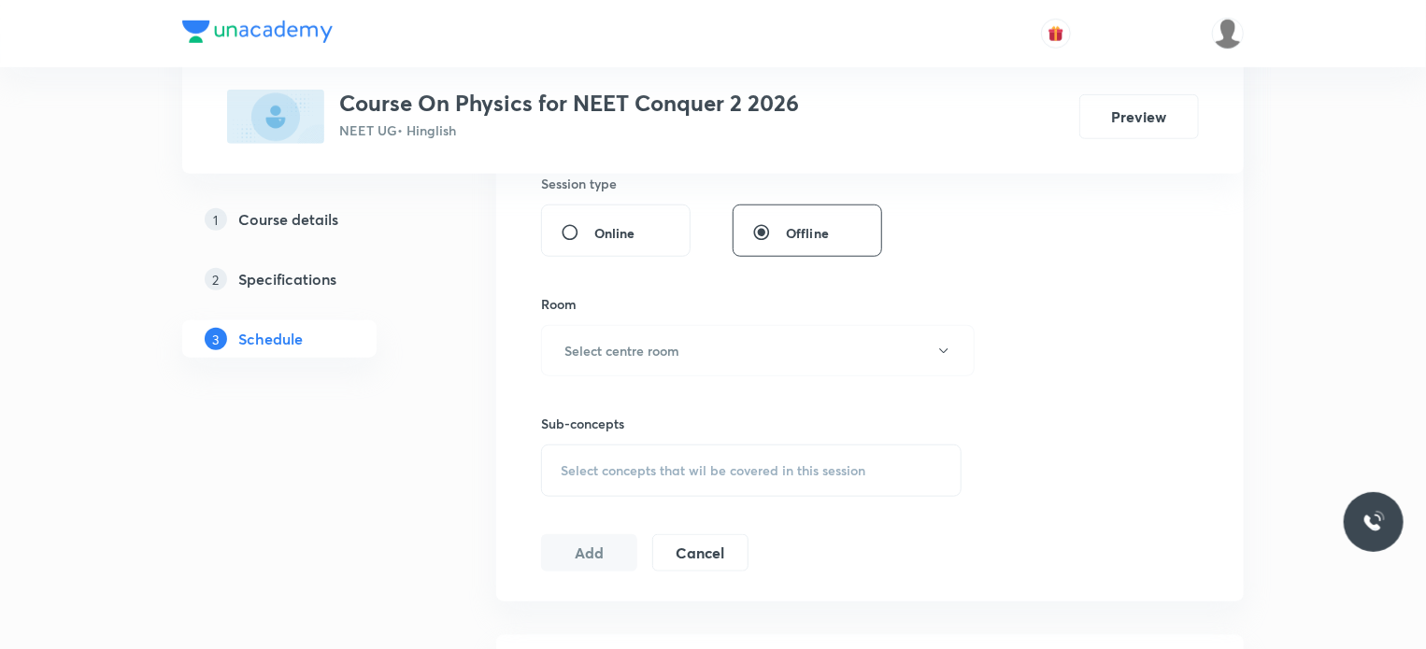
scroll to position [710, 0]
click at [735, 340] on button "Select centre room" at bounding box center [758, 349] width 434 height 51
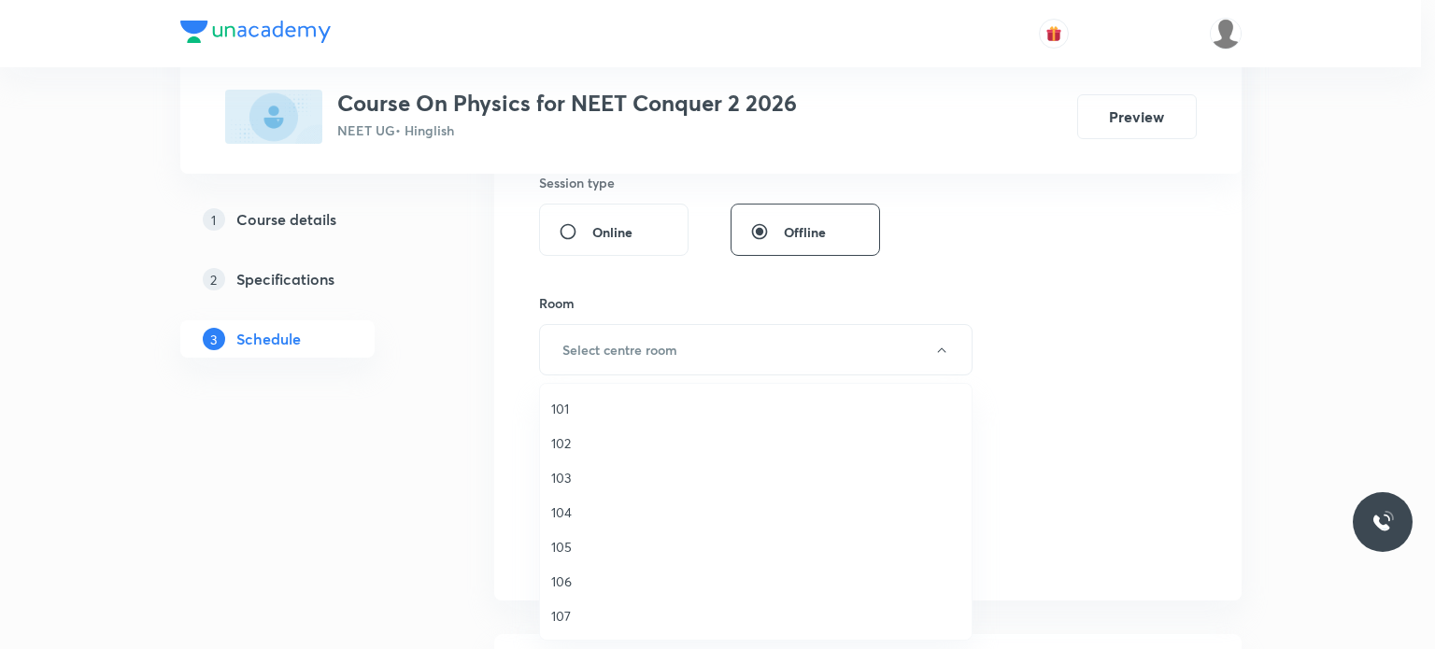
click at [579, 437] on span "102" at bounding box center [755, 444] width 409 height 20
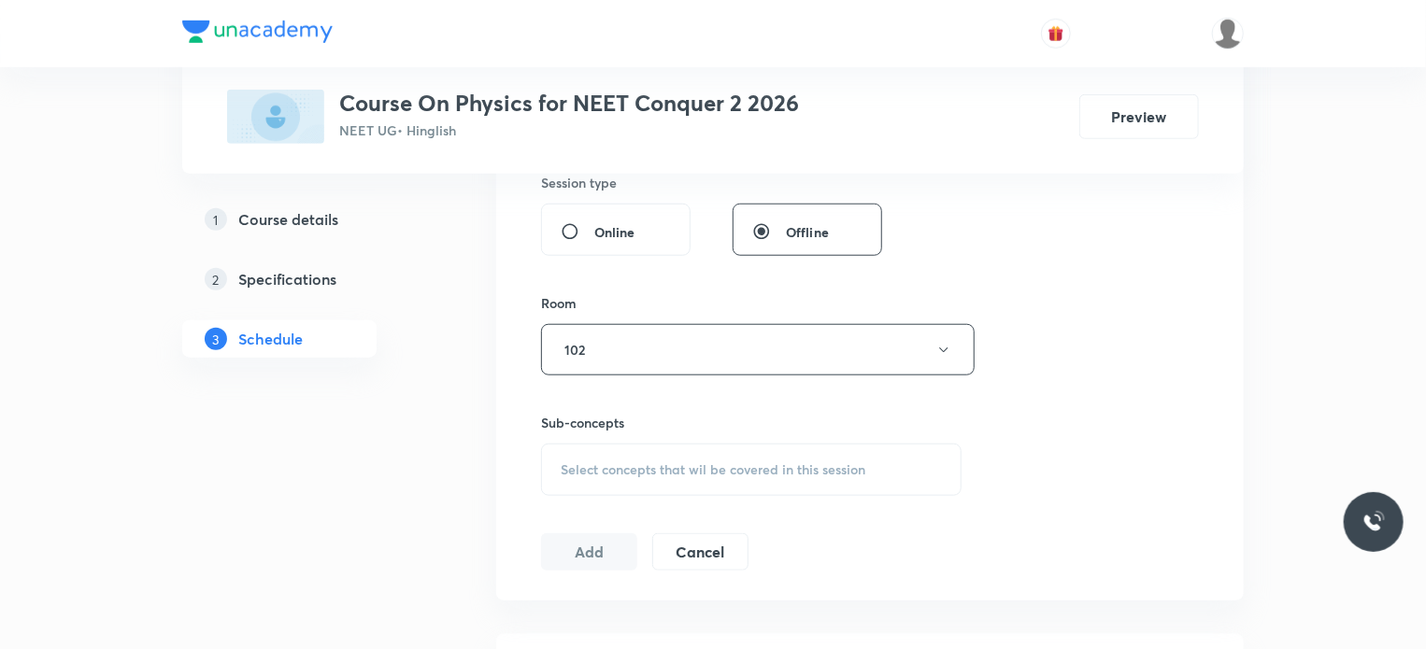
click at [607, 453] on div "Select concepts that wil be covered in this session" at bounding box center [751, 470] width 420 height 52
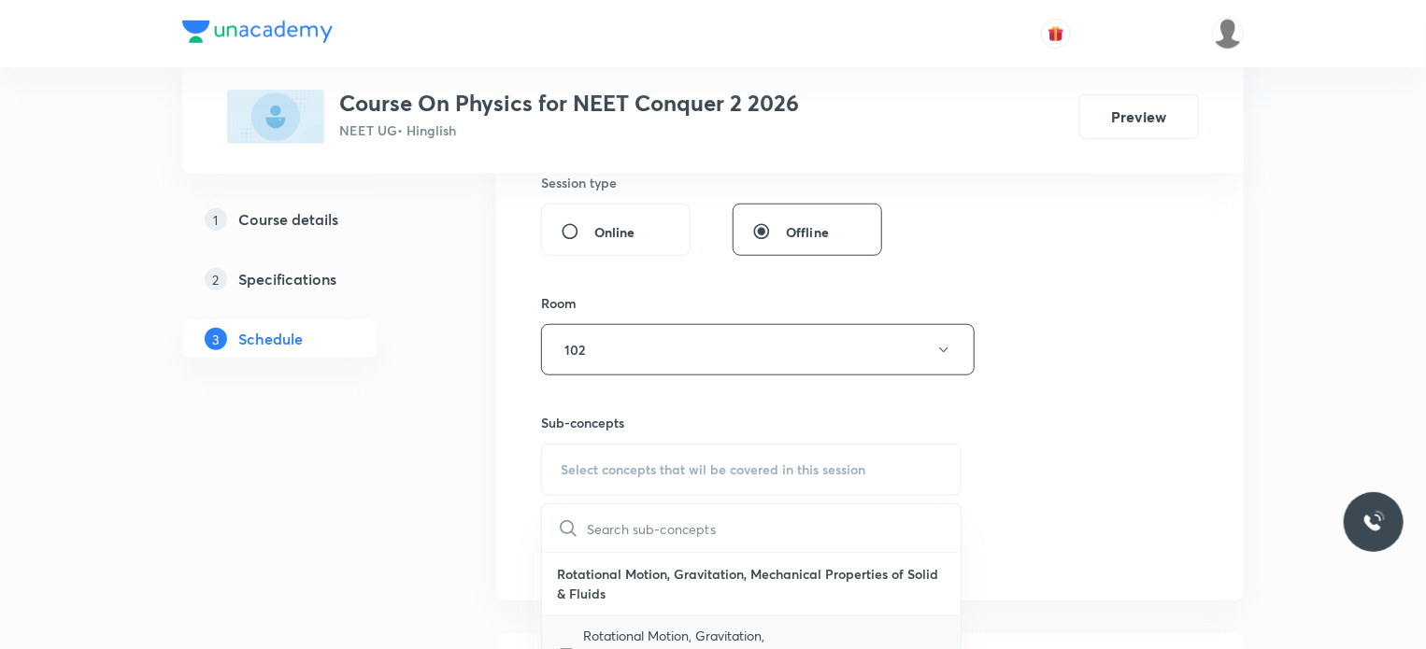
click at [601, 637] on p "Rotational Motion, Gravitation, Mechanical Properties of Solid & Fluids" at bounding box center [677, 655] width 189 height 59
checkbox input "true"
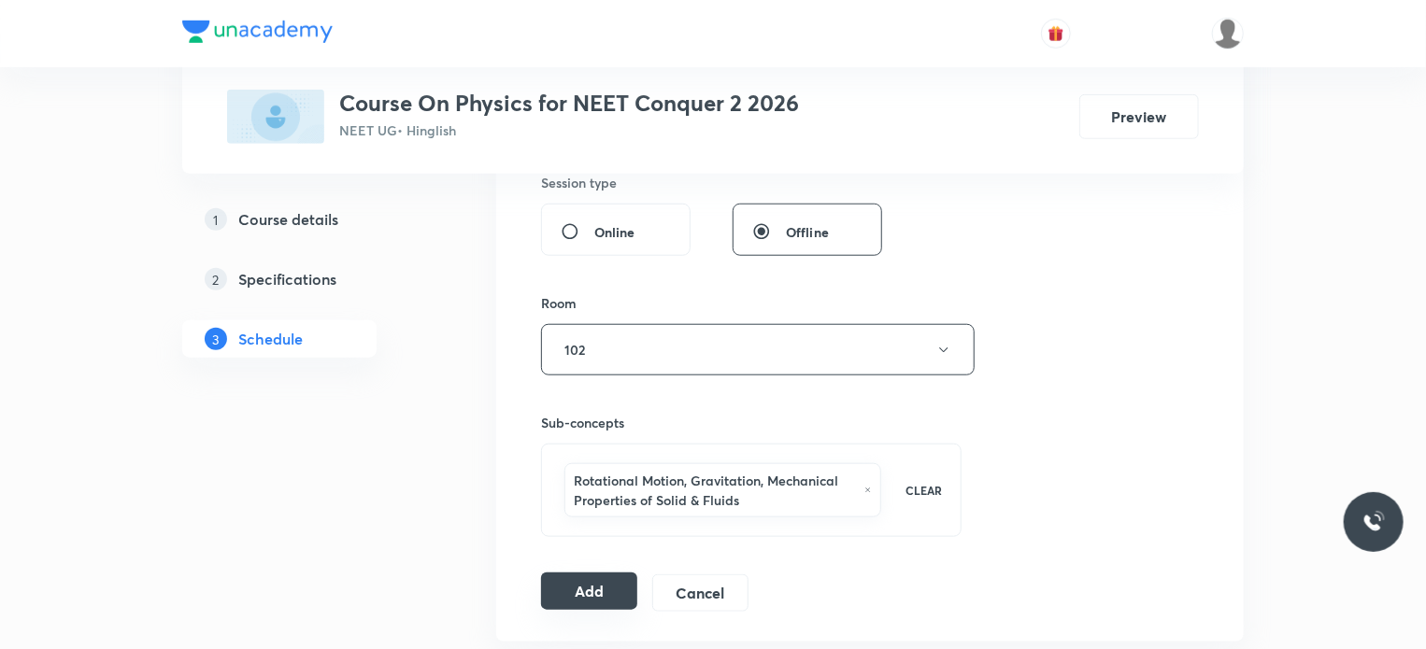
click at [577, 603] on button "Add" at bounding box center [589, 591] width 96 height 37
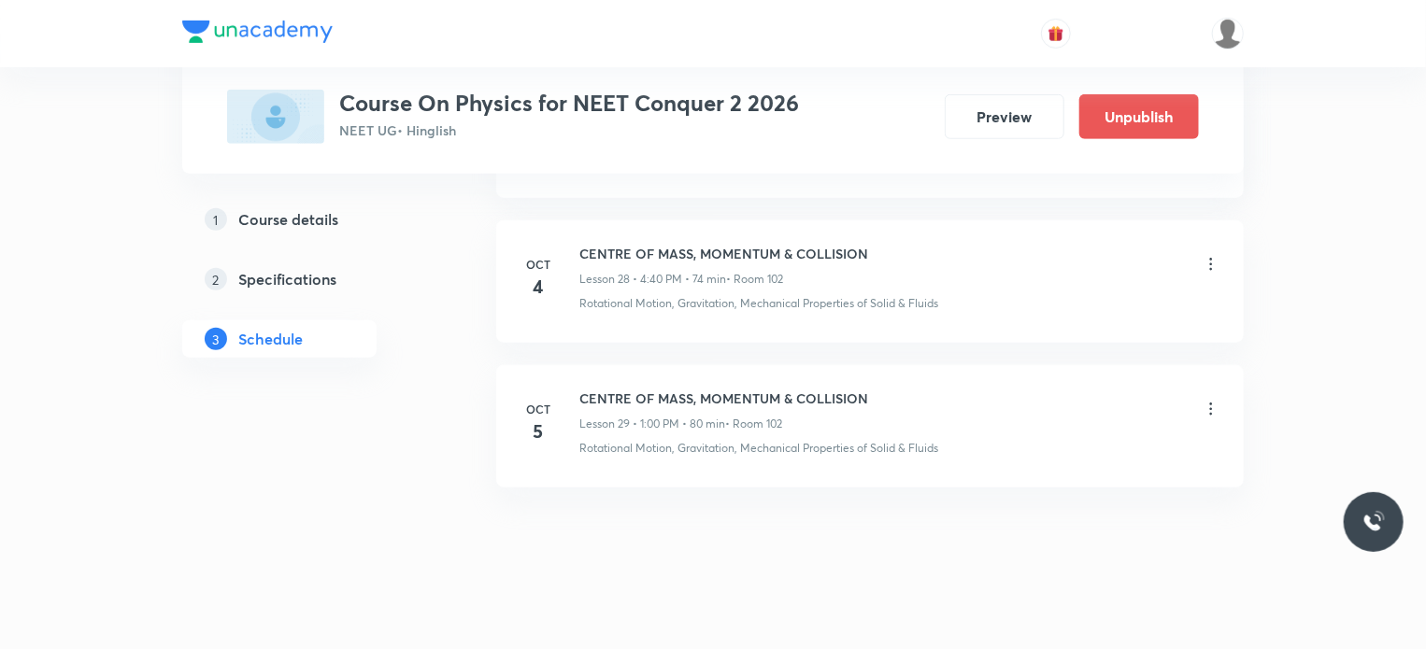
scroll to position [4179, 0]
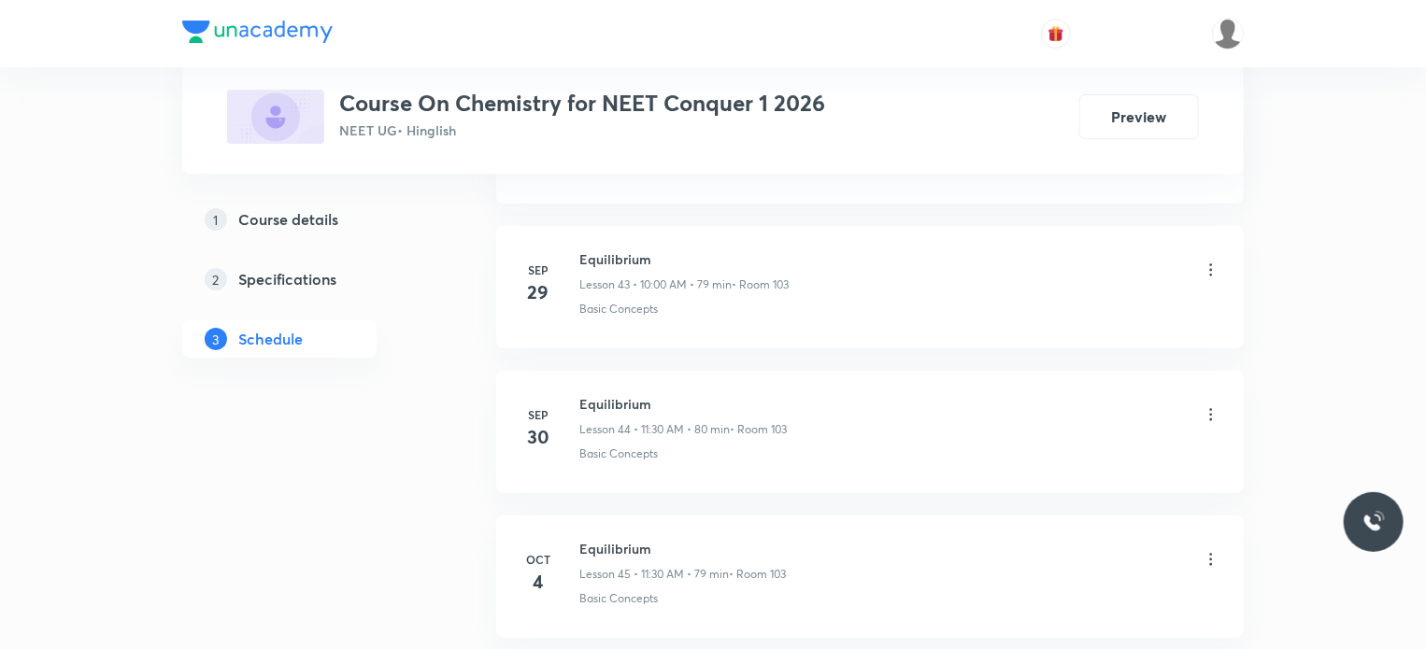
scroll to position [7347, 0]
drag, startPoint x: 579, startPoint y: 384, endPoint x: 704, endPoint y: 385, distance: 124.3
click at [704, 393] on h6 "Equilibrium" at bounding box center [682, 403] width 207 height 20
copy h6 "Equilibrium"
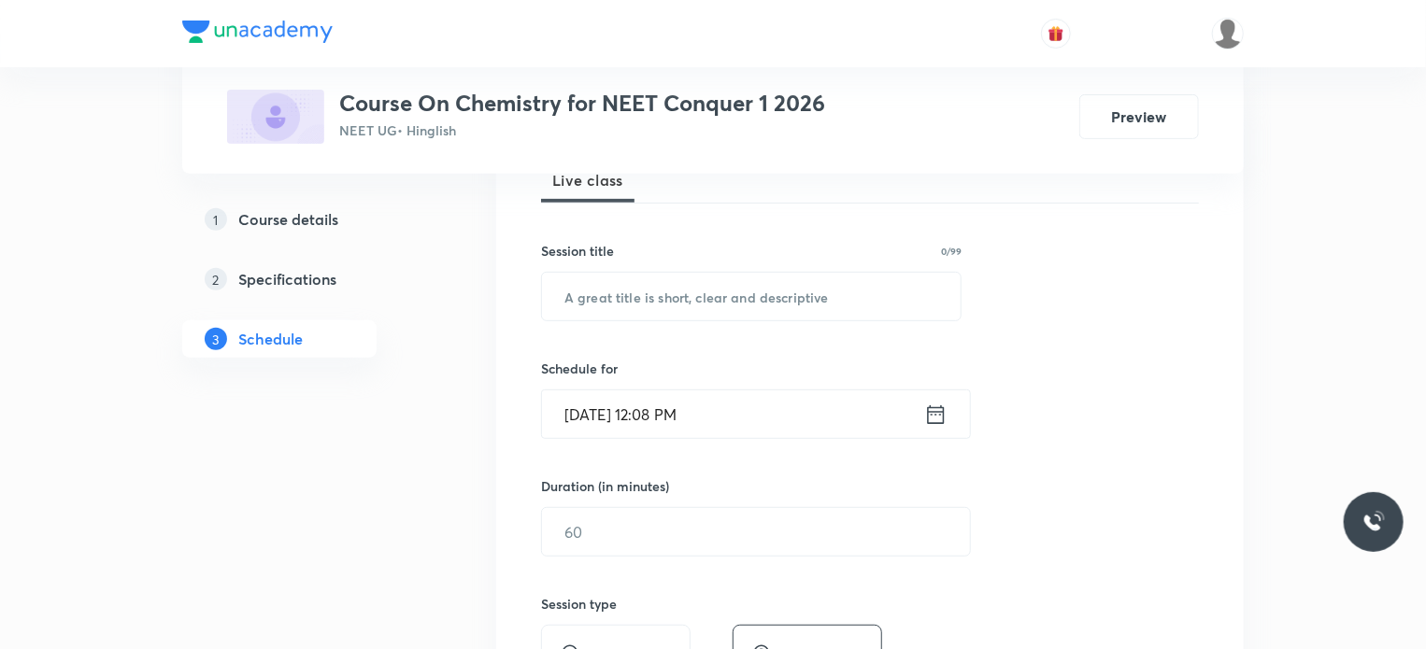
scroll to position [320, 0]
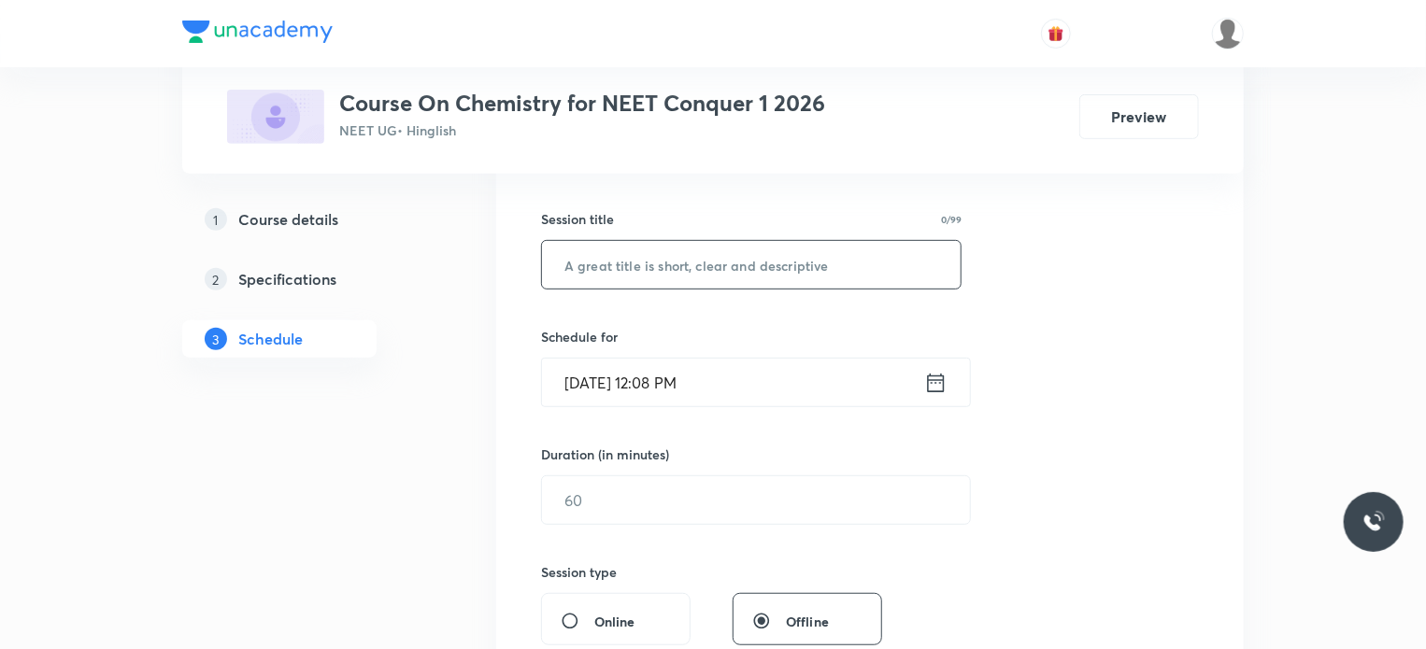
click at [671, 259] on input "text" at bounding box center [751, 265] width 419 height 48
paste input "Equilibrium"
type input "Equilibrium"
click at [710, 335] on h6 "Schedule for" at bounding box center [751, 337] width 420 height 20
click at [675, 386] on input "Oct 5, 2025, 12:08 PM" at bounding box center [733, 383] width 382 height 48
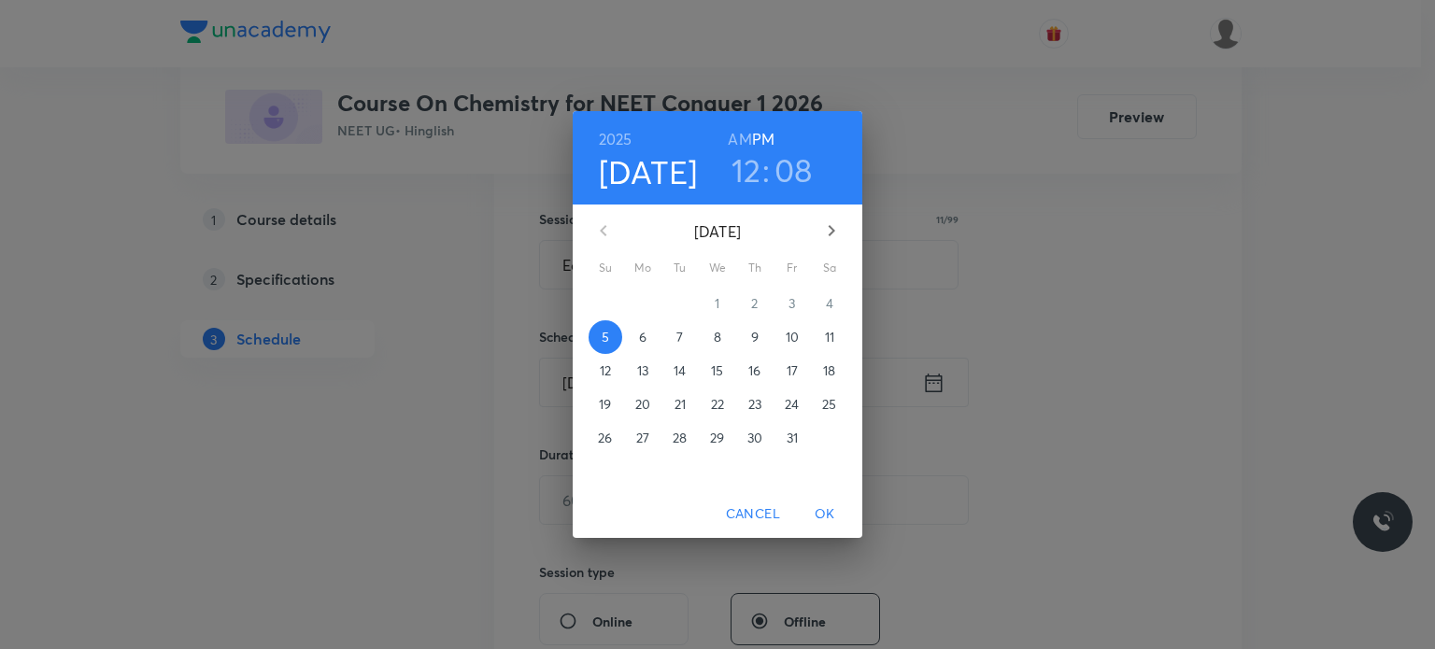
click at [797, 173] on h3 "08" at bounding box center [794, 169] width 38 height 39
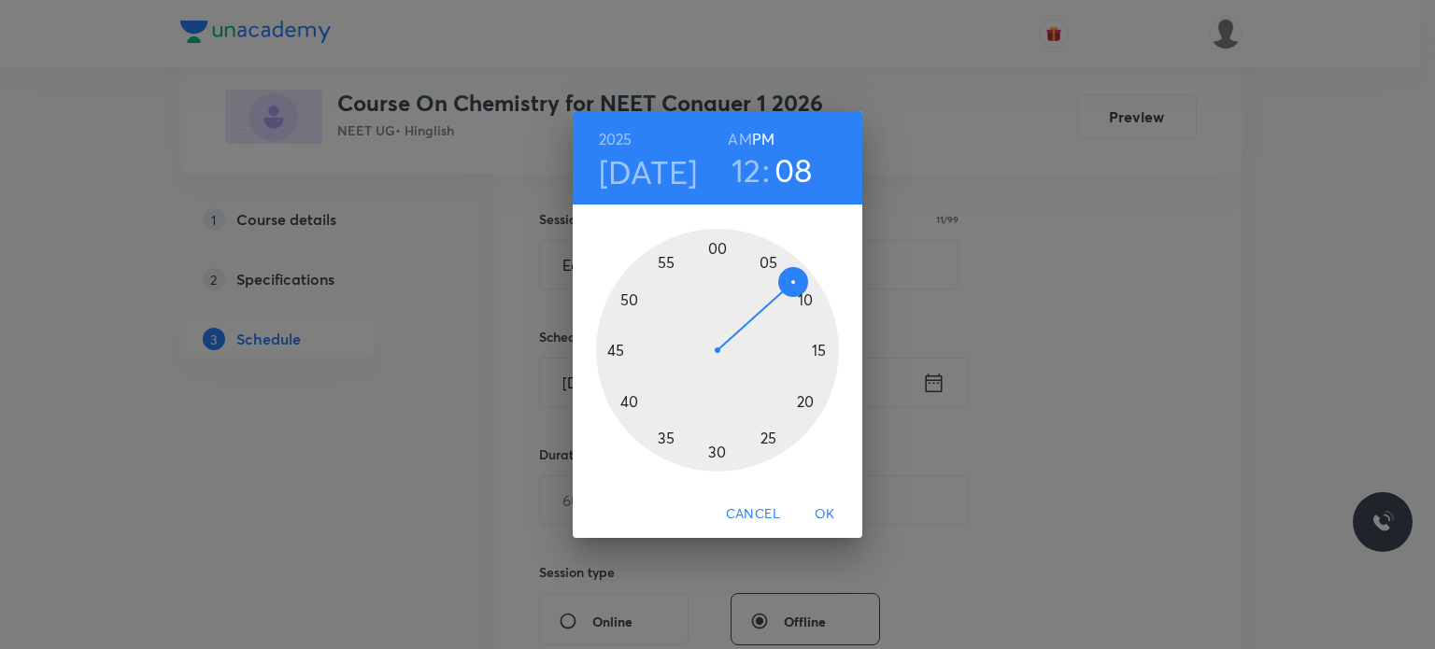
click at [767, 439] on div at bounding box center [717, 350] width 243 height 243
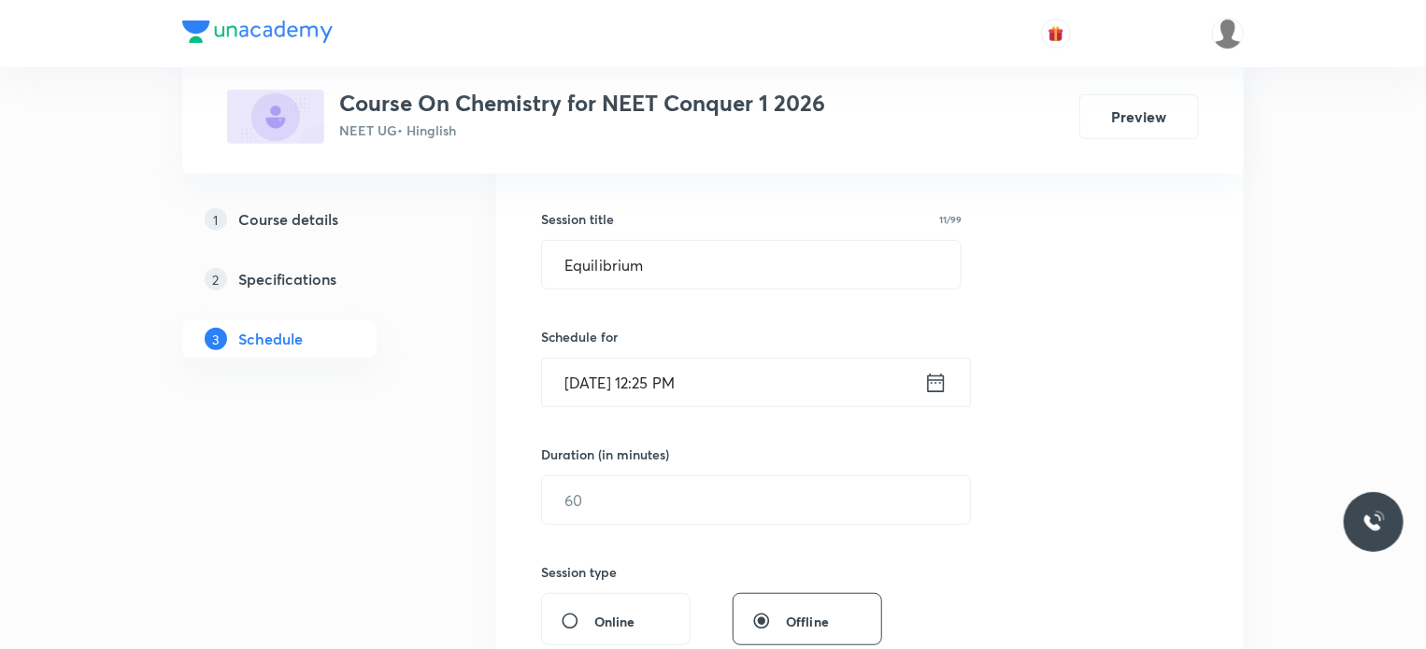
click at [724, 437] on div "Session 46 Live class Session title 11/99 Equilibrium ​ Schedule for Oct 5, 202…" at bounding box center [870, 521] width 658 height 877
click at [609, 507] on input "text" at bounding box center [756, 501] width 428 height 48
type input "120"
click at [704, 548] on div "Session 46 Live class Session title 11/99 Equilibrium ​ Schedule for Oct 5, 202…" at bounding box center [870, 521] width 658 height 877
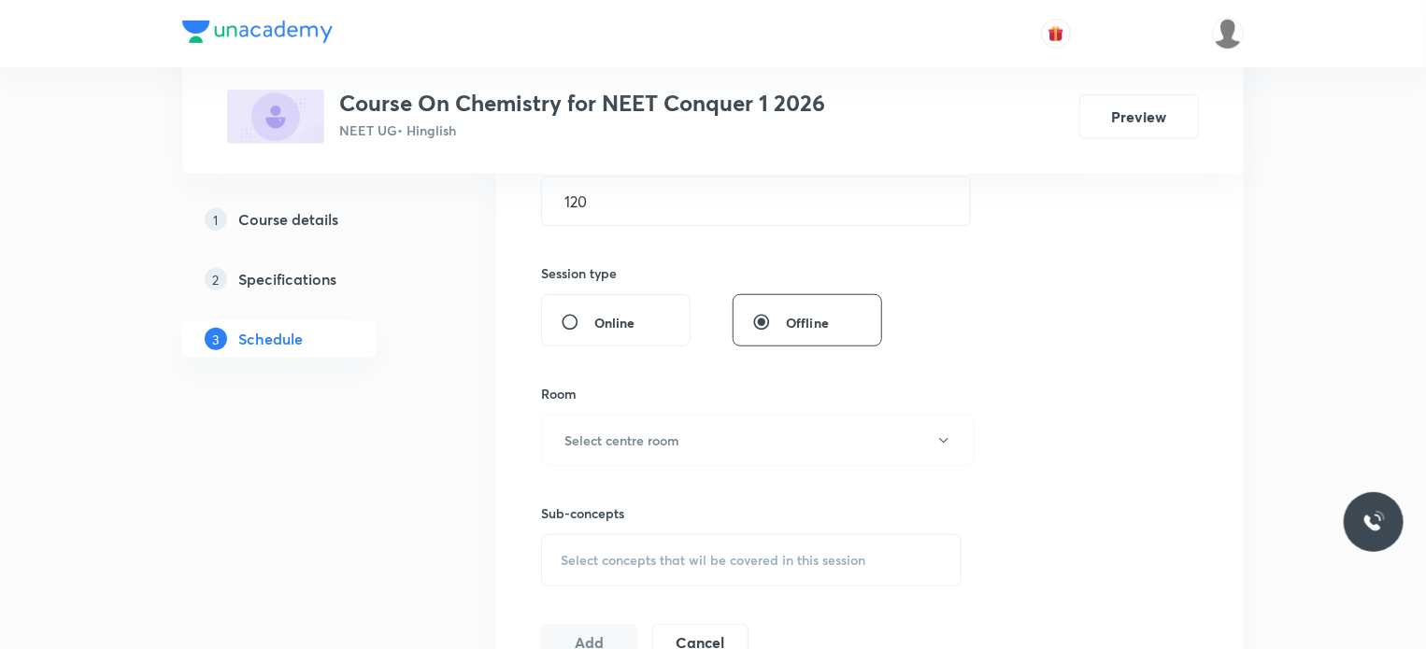
scroll to position [657, 0]
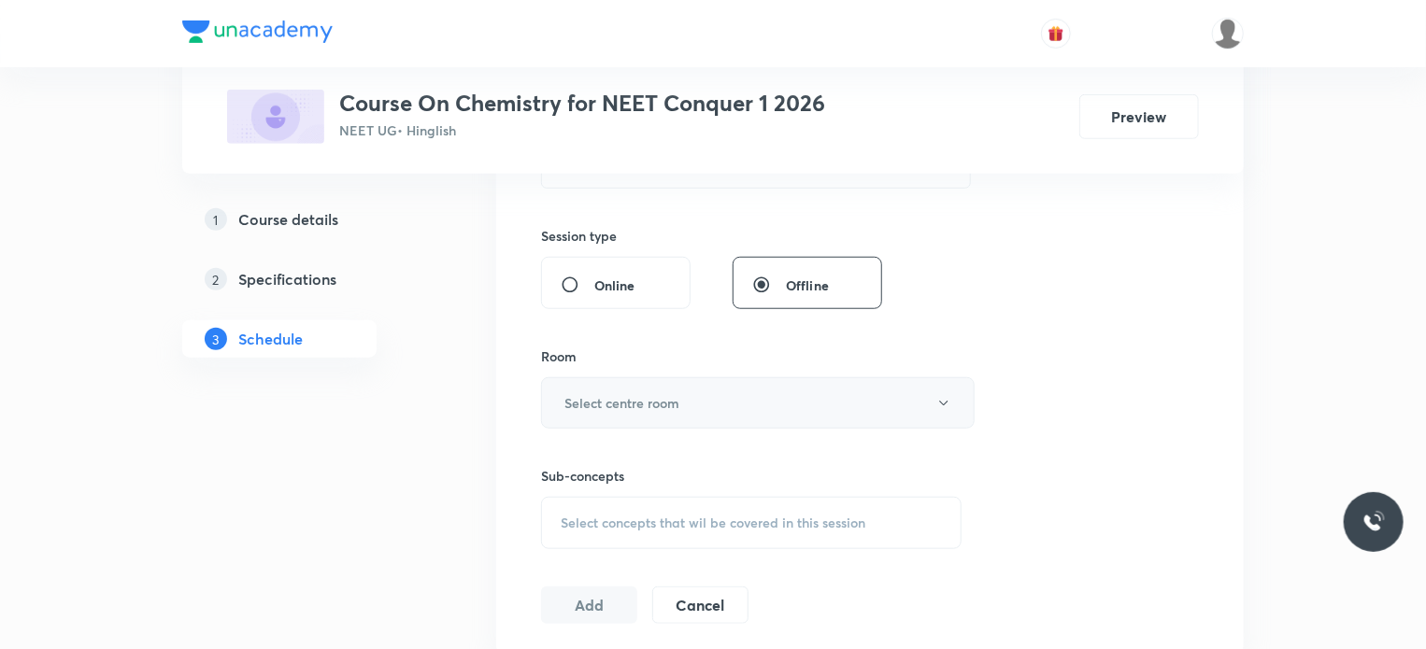
click at [681, 393] on button "Select centre room" at bounding box center [758, 402] width 434 height 51
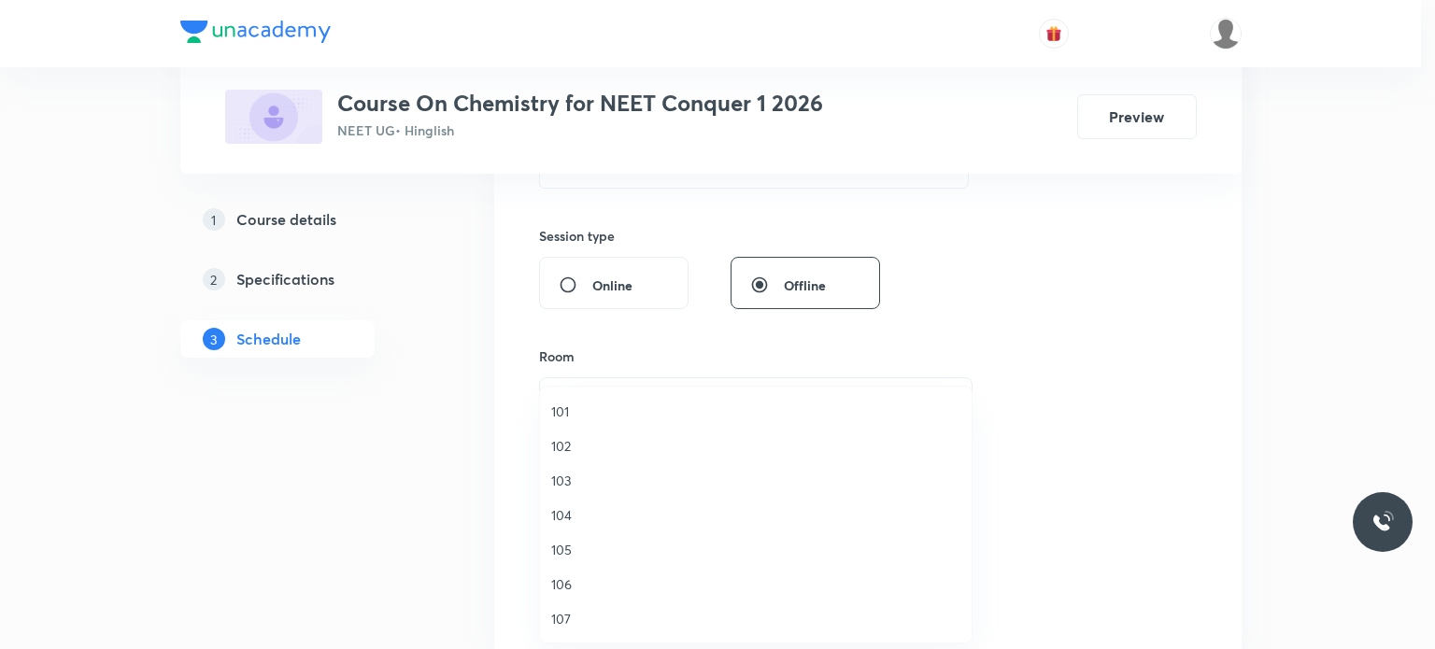
click at [556, 478] on span "103" at bounding box center [755, 481] width 409 height 20
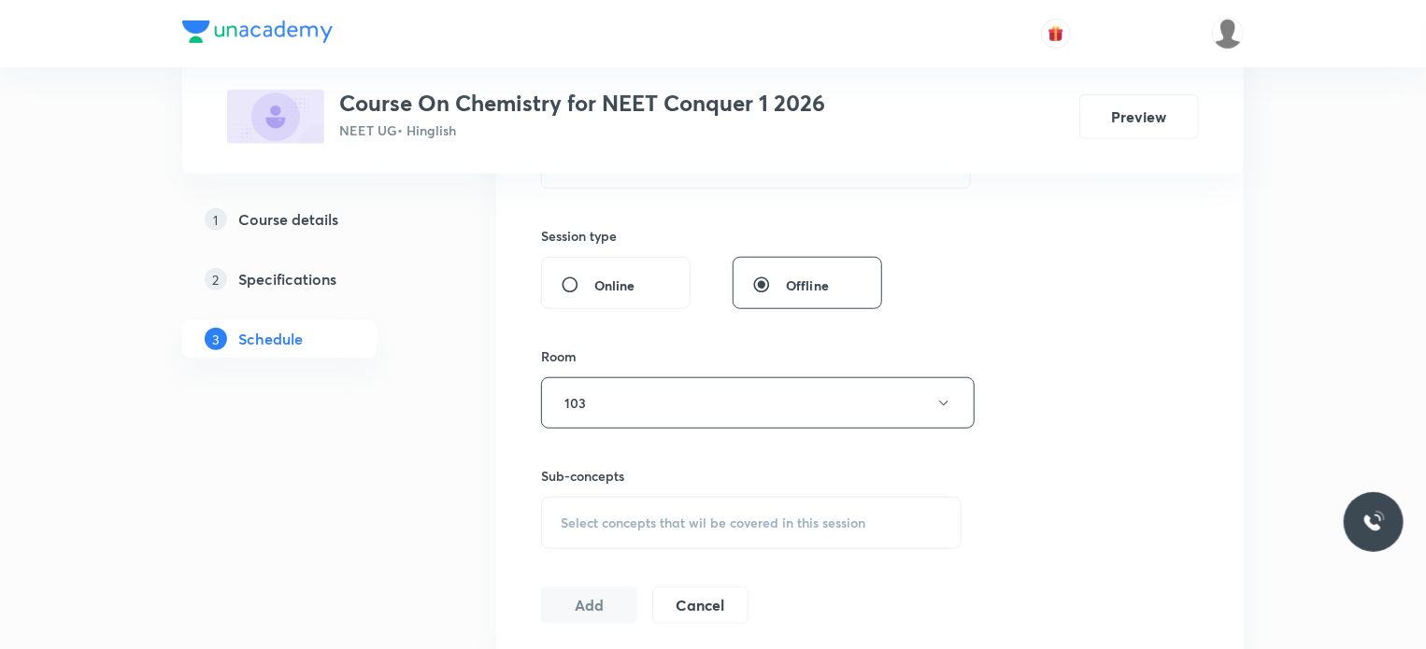
click at [572, 507] on div "Select concepts that wil be covered in this session" at bounding box center [751, 523] width 420 height 52
click at [613, 620] on p "General Topics & Mole Concept" at bounding box center [751, 627] width 419 height 42
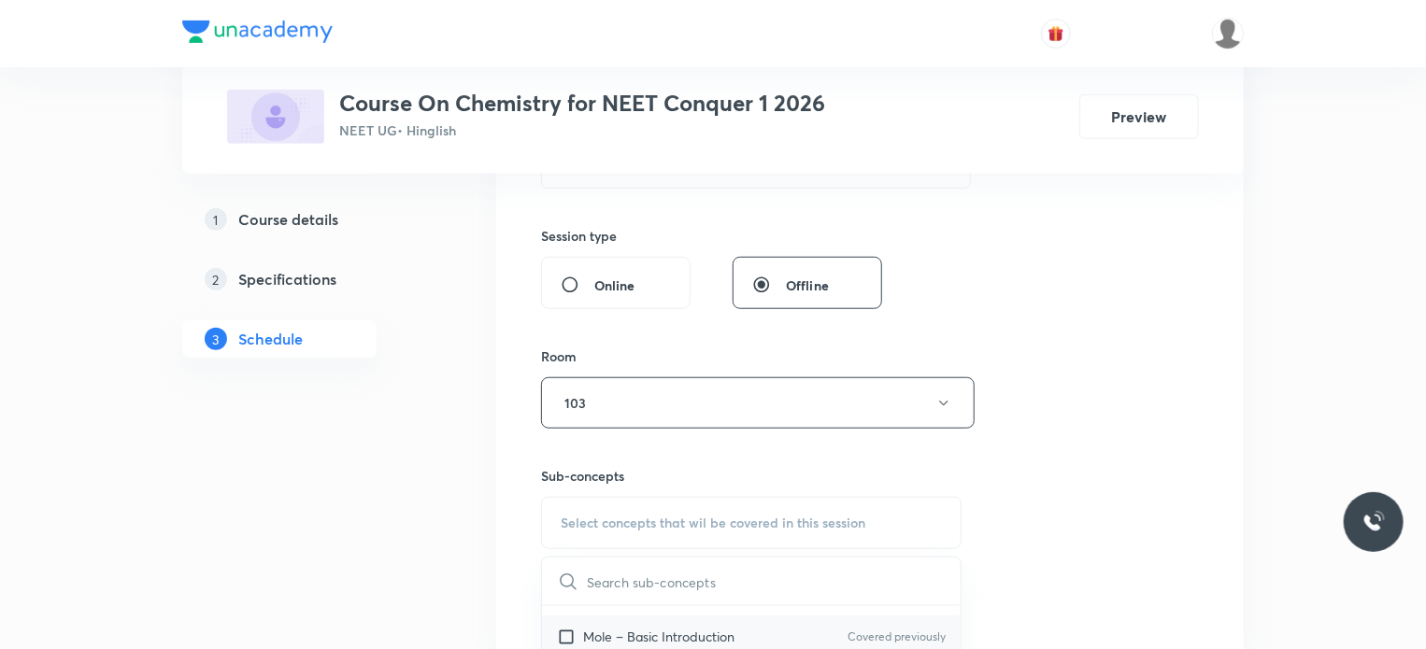
click at [565, 637] on input "checkbox" at bounding box center [570, 637] width 26 height 20
checkbox input "true"
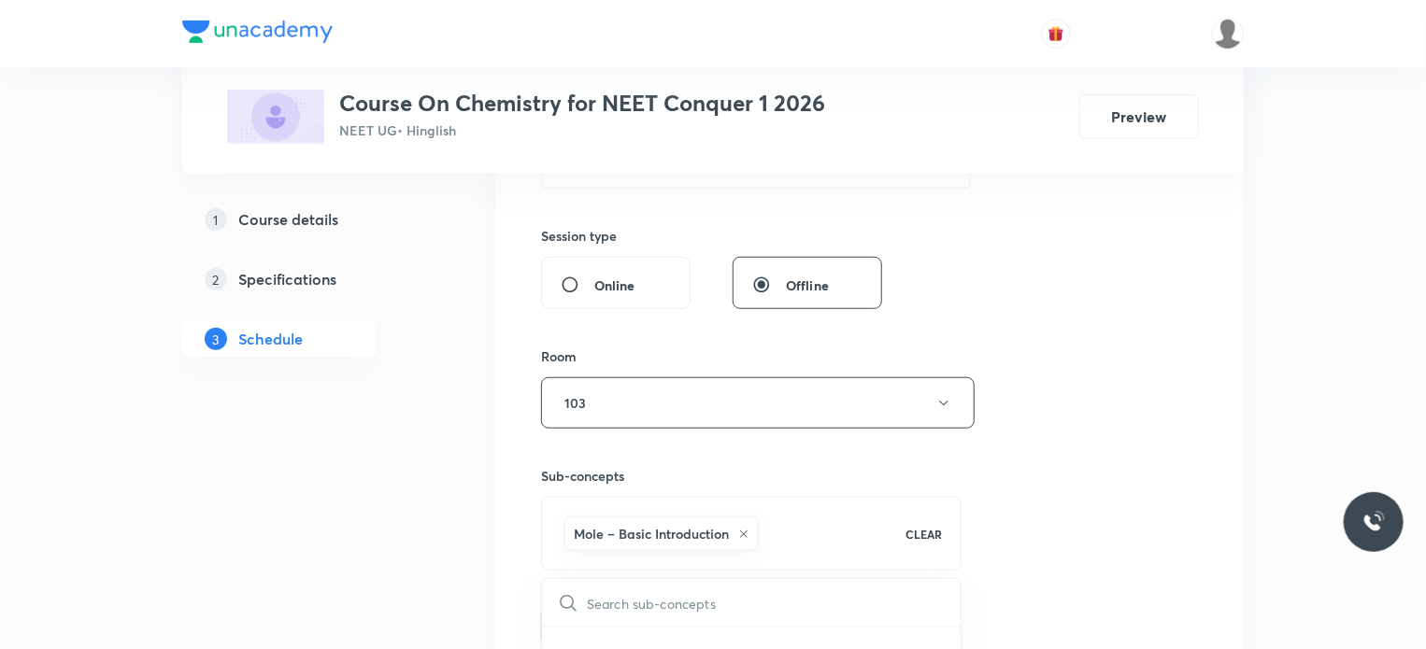
click at [578, 620] on button "Add" at bounding box center [589, 624] width 96 height 37
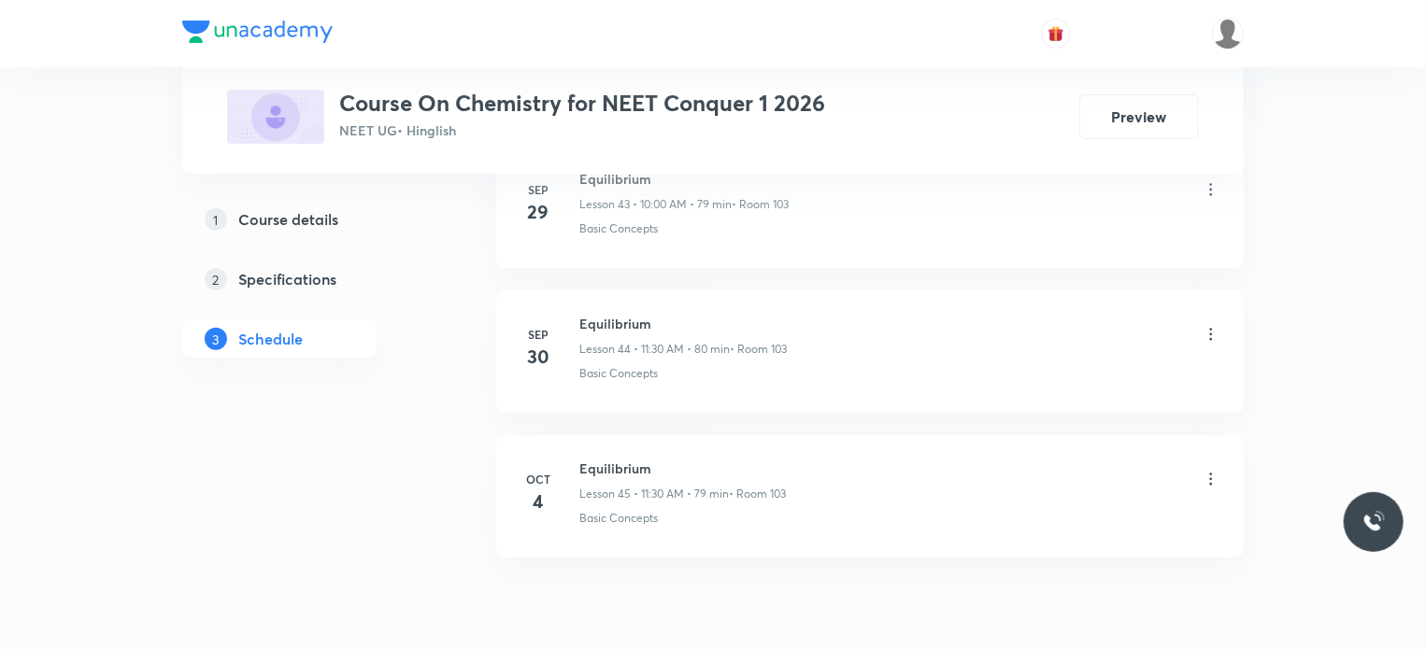
scroll to position [7368, 0]
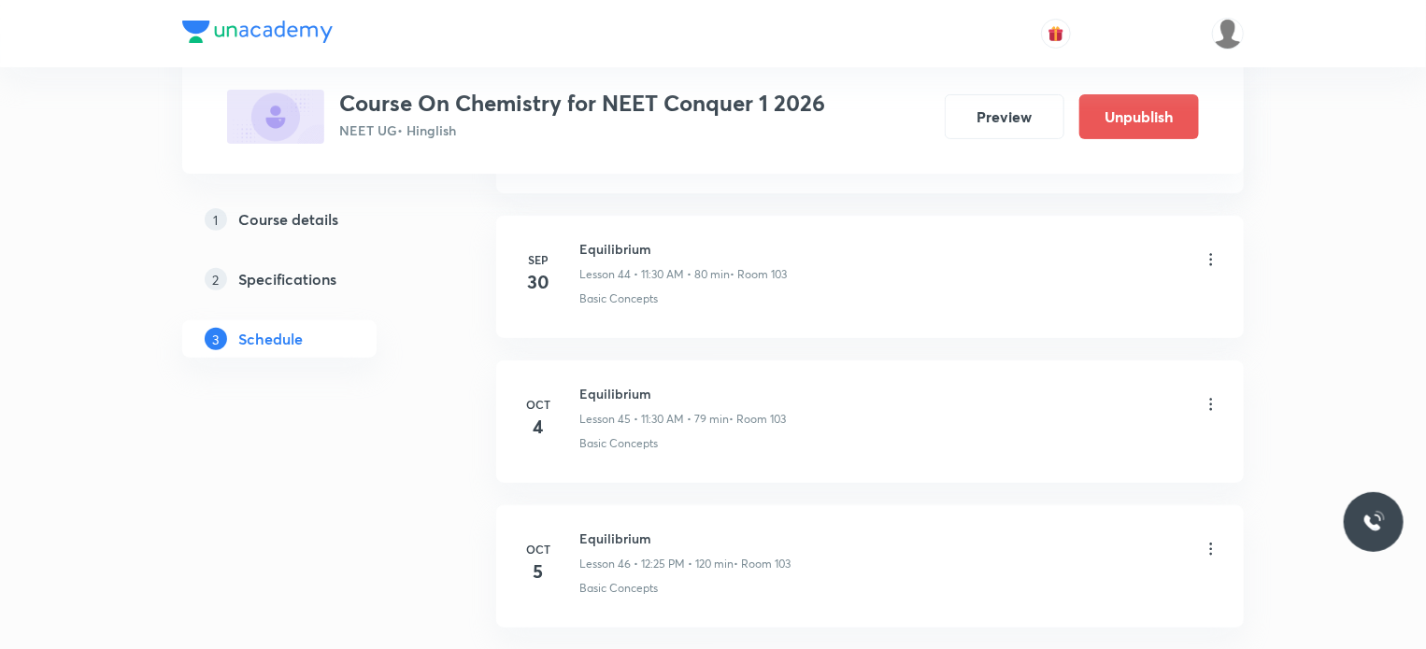
scroll to position [7491, 0]
